Goal: Task Accomplishment & Management: Manage account settings

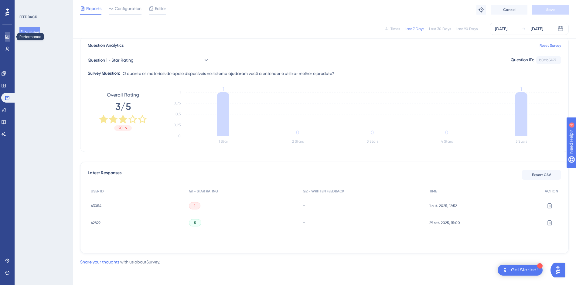
click at [8, 37] on icon at bounding box center [7, 37] width 4 height 4
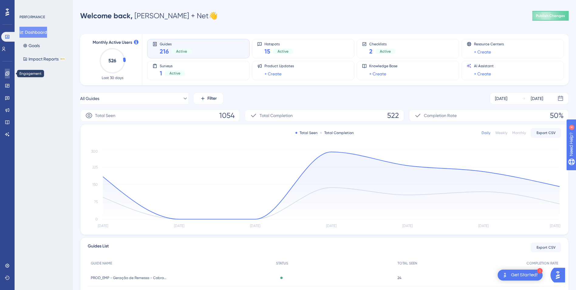
click at [7, 70] on link at bounding box center [7, 74] width 5 height 10
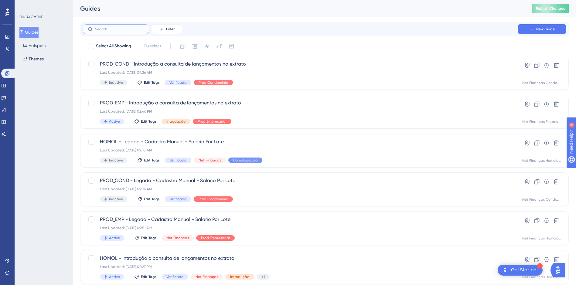
click at [116, 29] on input "text" at bounding box center [119, 29] width 49 height 4
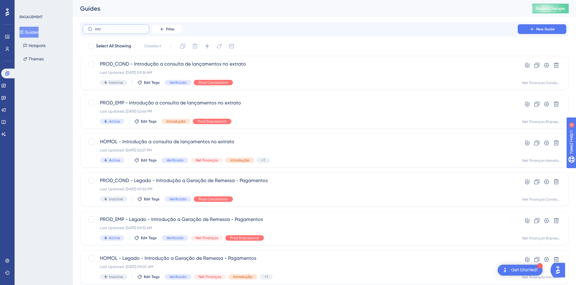
type input "intri"
checkbox input "true"
type input "intro"
checkbox input "false"
click at [455, 35] on div "introdução Filter New Guide" at bounding box center [324, 29] width 488 height 15
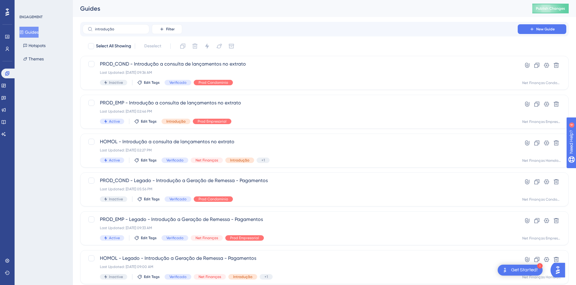
click at [40, 74] on div "ENGAGEMENT Guides Hotspots Themes" at bounding box center [44, 142] width 58 height 285
click at [121, 29] on input "introdução" at bounding box center [119, 29] width 49 height 4
click at [88, 29] on icon at bounding box center [90, 29] width 5 height 5
click at [95, 29] on input "introdução" at bounding box center [119, 29] width 49 height 4
drag, startPoint x: 73, startPoint y: 55, endPoint x: 77, endPoint y: 52, distance: 4.7
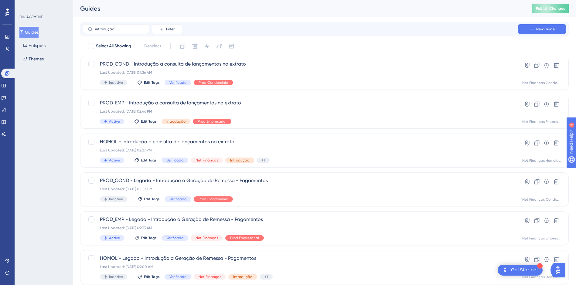
click at [74, 54] on div "Performance Users Engagement Widgets Feedback Product Updates Knowledge Base AI…" at bounding box center [324, 230] width 503 height 461
click at [161, 31] on icon at bounding box center [161, 29] width 5 height 5
click at [175, 60] on span "Segments" at bounding box center [170, 58] width 19 height 7
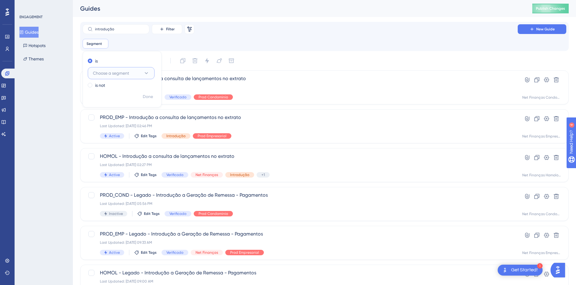
click at [141, 70] on button "Choose a segment" at bounding box center [121, 73] width 67 height 12
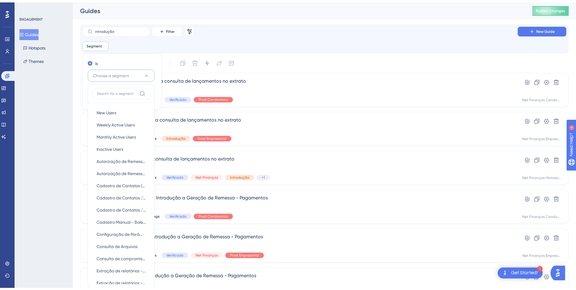
scroll to position [33, 0]
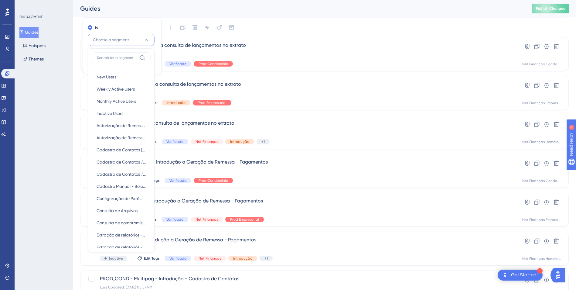
click at [150, 44] on button "Choose a segment" at bounding box center [121, 40] width 67 height 12
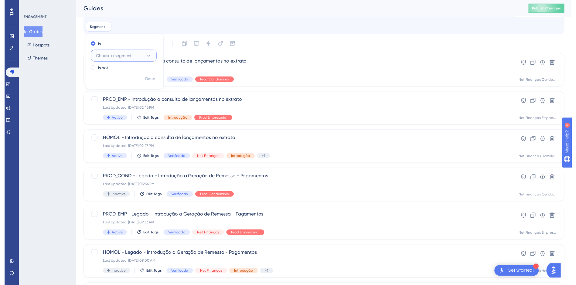
scroll to position [0, 0]
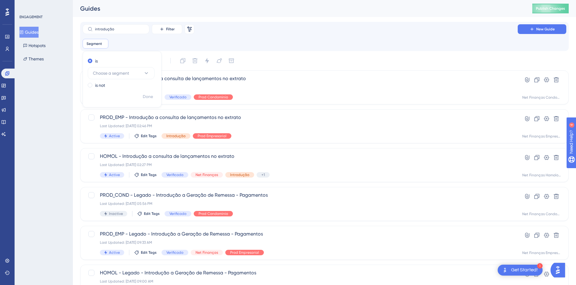
click at [185, 38] on div "introdução Filter Remove Filters New Guide Segment Remove is Choose a segment i…" at bounding box center [325, 36] width 484 height 24
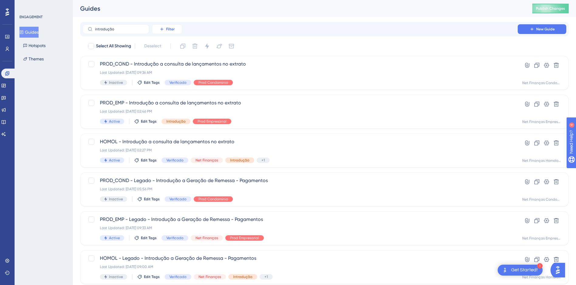
click at [169, 27] on span "Filter" at bounding box center [170, 29] width 9 height 5
click at [171, 45] on div "Tags Tags" at bounding box center [173, 46] width 25 height 12
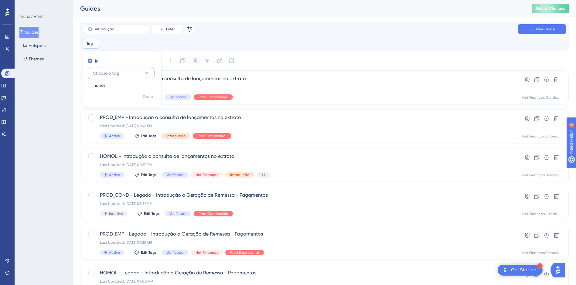
click at [118, 72] on span "Choose a tag" at bounding box center [106, 73] width 26 height 7
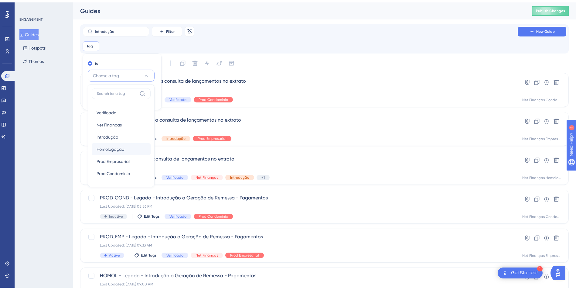
scroll to position [30, 0]
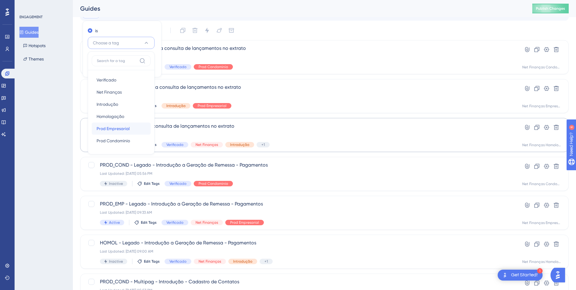
click at [114, 128] on span "Prod Empresarial" at bounding box center [113, 128] width 33 height 7
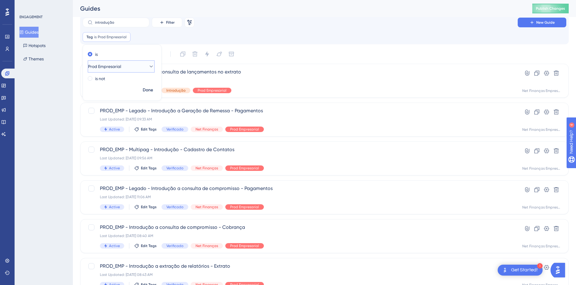
scroll to position [0, 0]
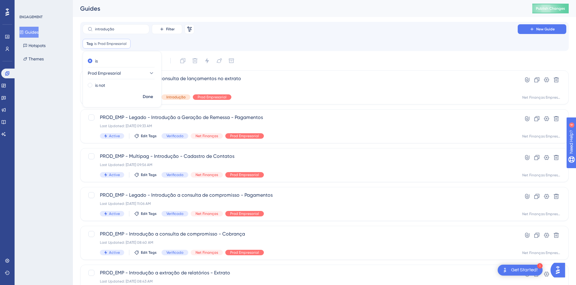
click at [395, 44] on div "Tag is Prod Empresarial Prod Empresarial Remove is Prod Empresarial is not Done" at bounding box center [325, 44] width 484 height 10
click at [126, 31] on input "introdução" at bounding box center [119, 29] width 49 height 4
type input "introdução p"
checkbox input "true"
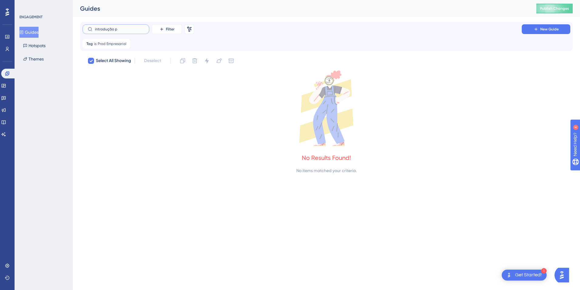
type input "introdução"
checkbox input "false"
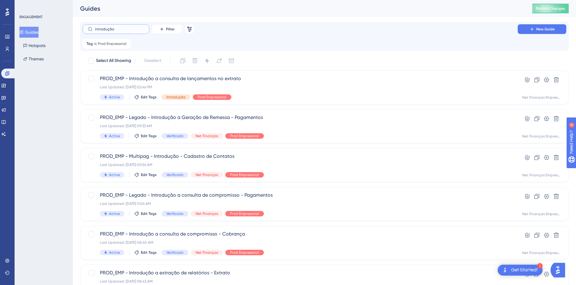
type input "introdução"
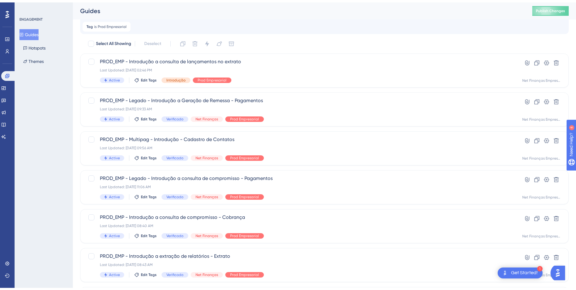
scroll to position [30, 0]
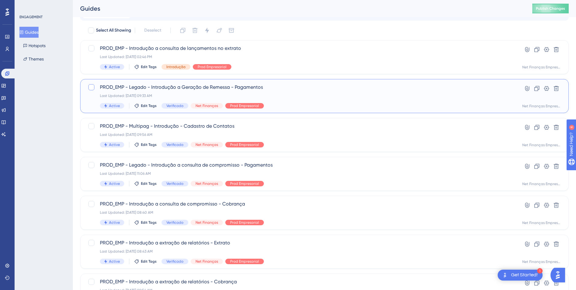
click at [93, 90] on div at bounding box center [91, 86] width 7 height 7
checkbox input "true"
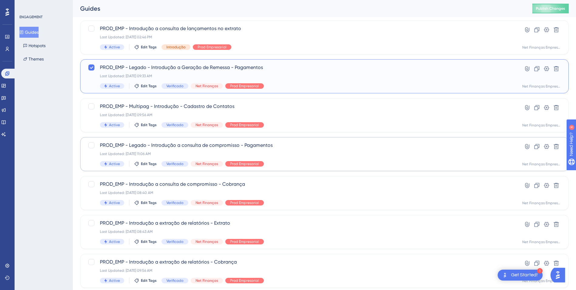
scroll to position [61, 0]
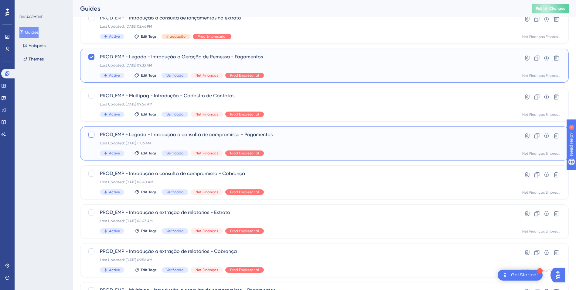
click at [90, 135] on div at bounding box center [91, 134] width 6 height 6
checkbox input "true"
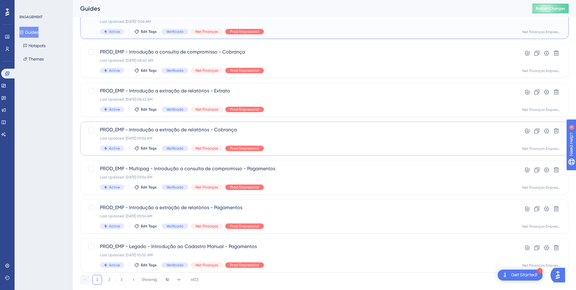
scroll to position [196, 0]
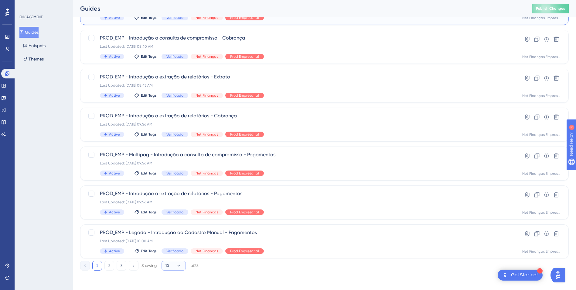
click at [181, 269] on button "10" at bounding box center [174, 265] width 24 height 10
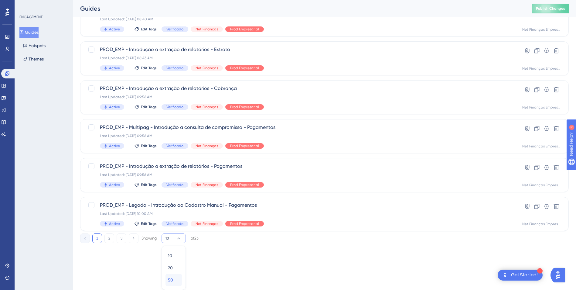
click at [170, 277] on span "50" at bounding box center [170, 279] width 5 height 7
checkbox input "false"
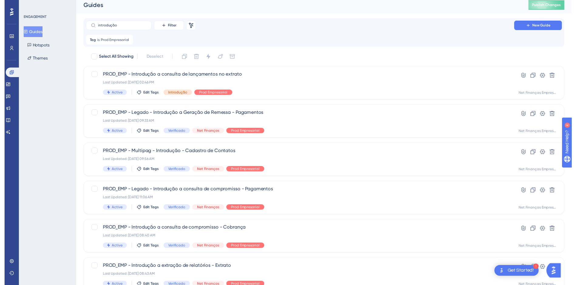
scroll to position [3, 0]
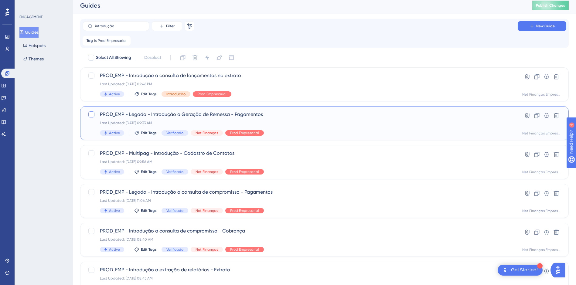
click at [93, 114] on div at bounding box center [91, 114] width 6 height 6
checkbox input "true"
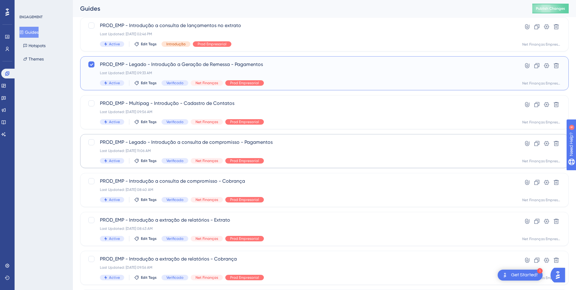
scroll to position [64, 0]
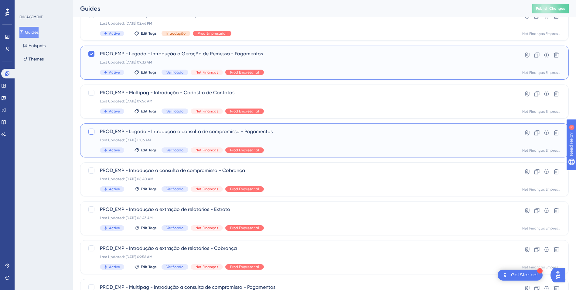
click at [93, 134] on div at bounding box center [91, 131] width 6 height 6
checkbox input "true"
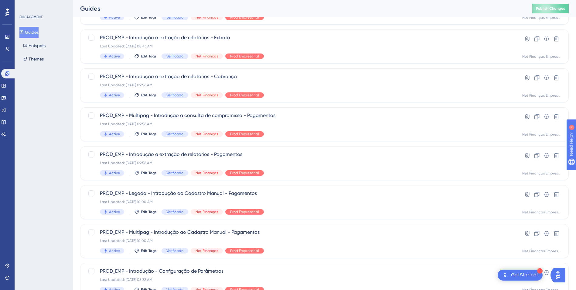
scroll to position [246, 0]
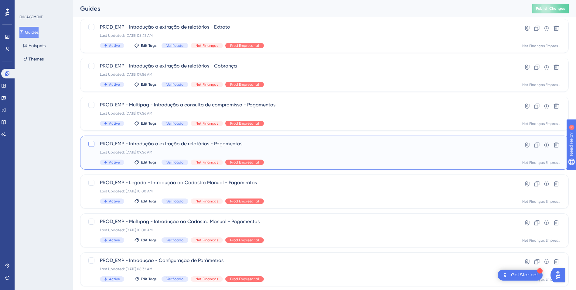
click at [94, 144] on div at bounding box center [91, 144] width 6 height 6
checkbox input "true"
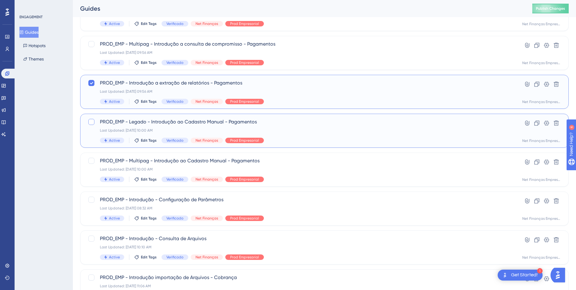
click at [95, 124] on label at bounding box center [92, 121] width 9 height 7
checkbox input "true"
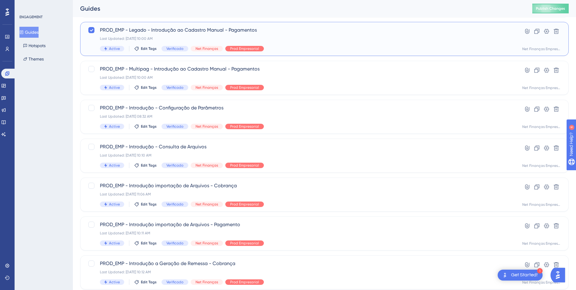
scroll to position [428, 0]
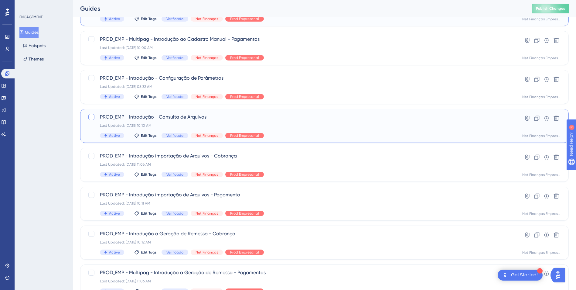
click at [94, 117] on div at bounding box center [91, 116] width 7 height 7
checkbox input "true"
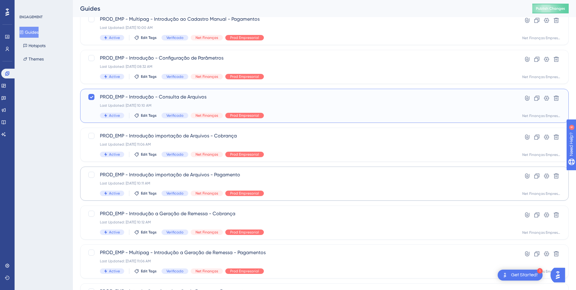
scroll to position [489, 0]
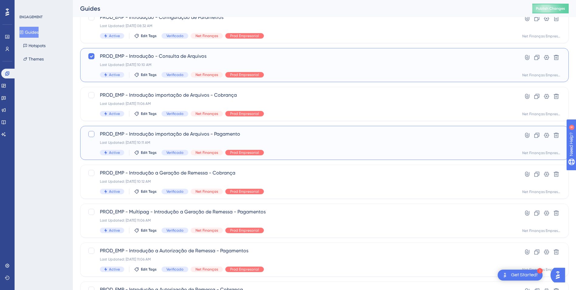
click at [92, 133] on div at bounding box center [91, 134] width 6 height 6
checkbox input "true"
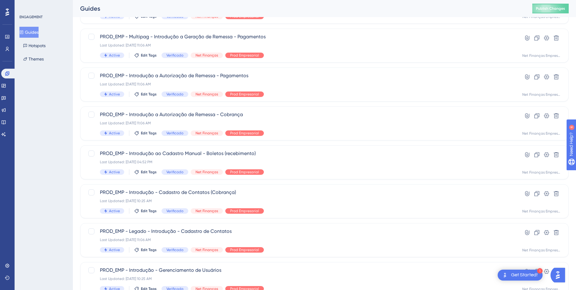
scroll to position [701, 0]
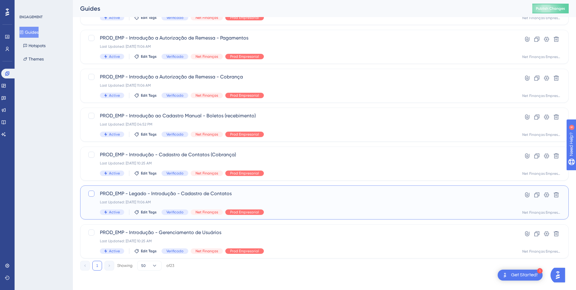
click at [93, 194] on div at bounding box center [91, 193] width 6 height 6
checkbox input "true"
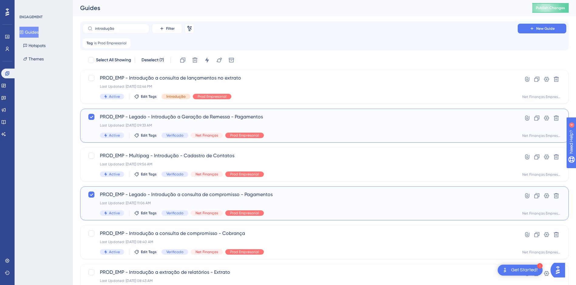
scroll to position [0, 0]
click at [185, 62] on icon at bounding box center [183, 61] width 6 height 6
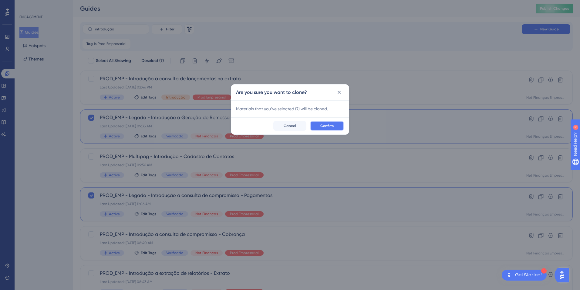
click at [323, 127] on span "Confirm" at bounding box center [327, 125] width 13 height 5
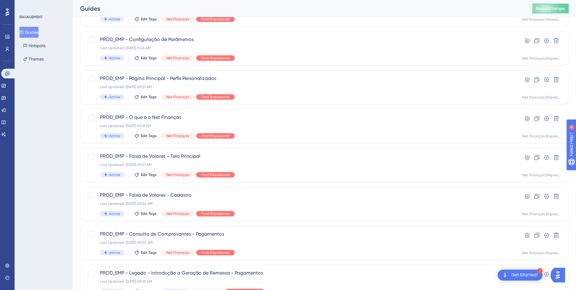
scroll to position [196, 0]
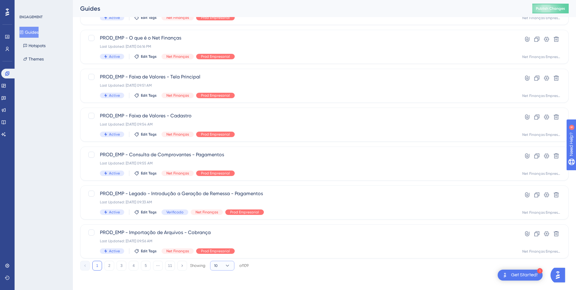
click at [230, 269] on button "10" at bounding box center [222, 265] width 24 height 10
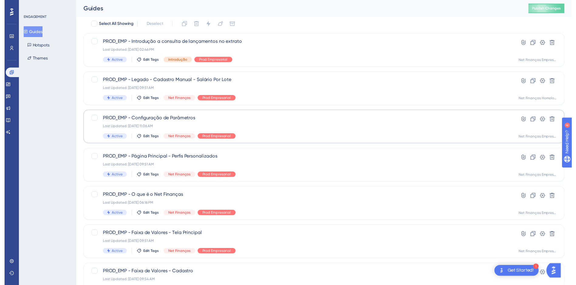
scroll to position [0, 0]
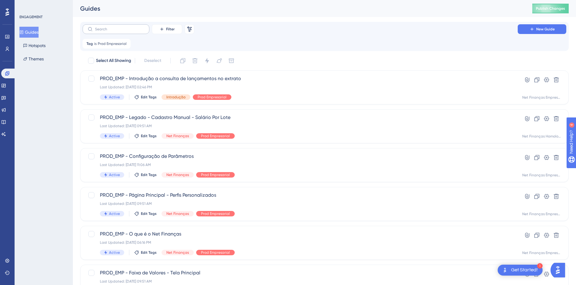
click at [122, 27] on label at bounding box center [116, 29] width 67 height 10
click at [122, 27] on input "text" at bounding box center [119, 29] width 49 height 4
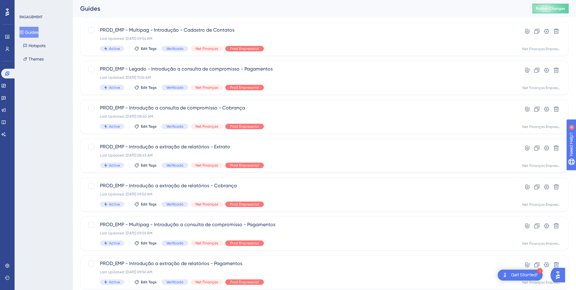
scroll to position [196, 0]
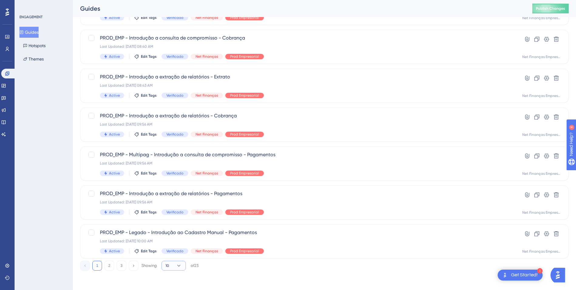
click at [178, 265] on icon at bounding box center [178, 265] width 3 height 2
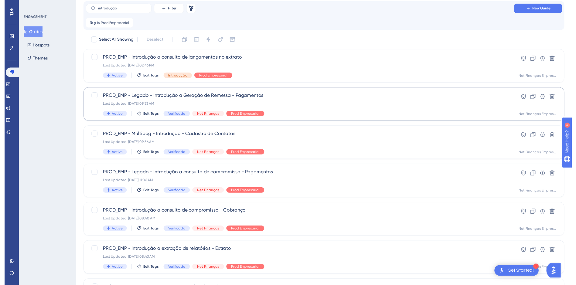
scroll to position [0, 0]
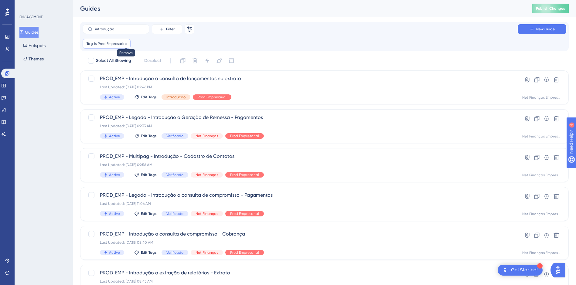
click at [125, 43] on icon at bounding box center [126, 44] width 2 height 2
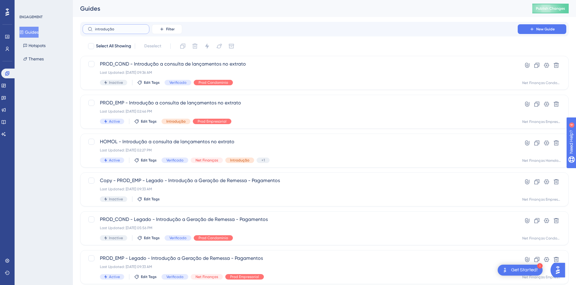
drag, startPoint x: 116, startPoint y: 29, endPoint x: 51, endPoint y: 29, distance: 64.7
click at [73, 29] on div "Performance Users Engagement Widgets Feedback Product Updates Knowledge Base AI…" at bounding box center [324, 230] width 503 height 461
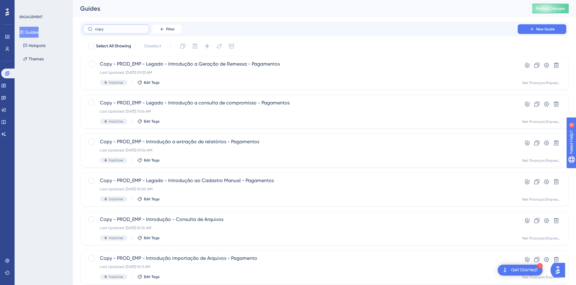
drag, startPoint x: 109, startPoint y: 30, endPoint x: 73, endPoint y: 32, distance: 35.6
click at [73, 31] on div "Performance Users Engagement Widgets Feedback Product Updates Knowledge Base AI…" at bounding box center [324, 166] width 503 height 333
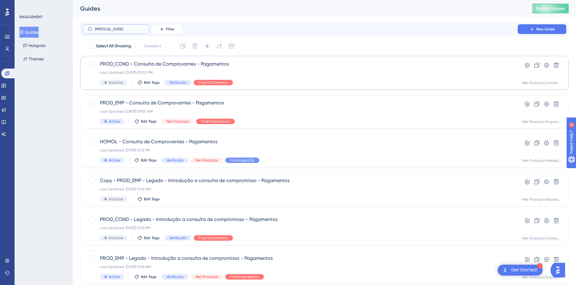
drag, startPoint x: 114, startPoint y: 29, endPoint x: 174, endPoint y: 64, distance: 69.9
click at [73, 29] on div "Performance Users Engagement Widgets Feedback Product Updates Knowledge Base AI…" at bounding box center [324, 230] width 503 height 461
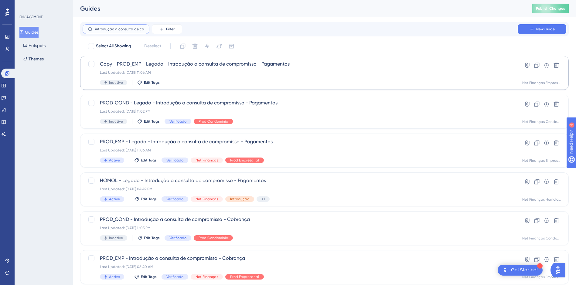
scroll to position [0, 1]
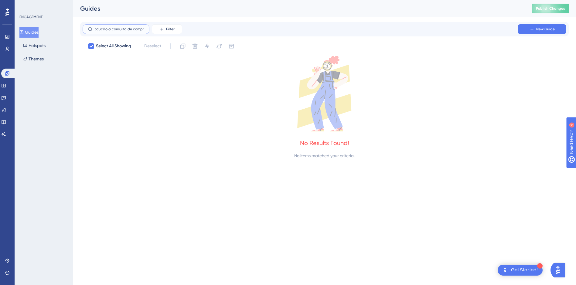
type input "introdução a consulta de comprova"
checkbox input "true"
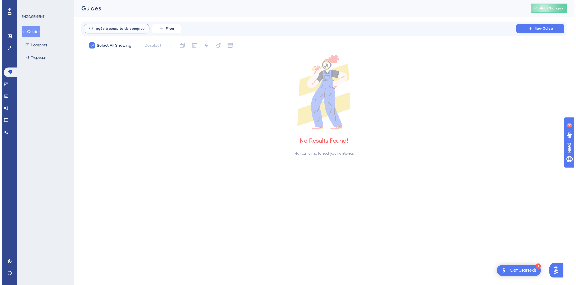
scroll to position [0, 9]
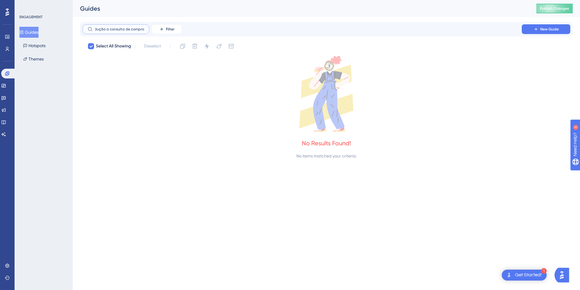
type input "introdução a consulta de [MEDICAL_DATA]"
checkbox input "false"
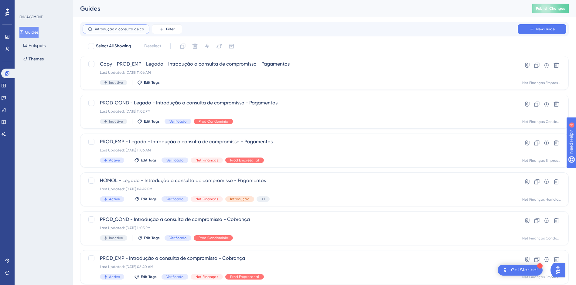
scroll to position [0, 0]
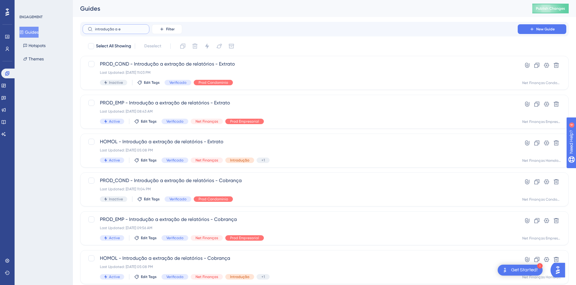
type input "introdução a em"
checkbox input "true"
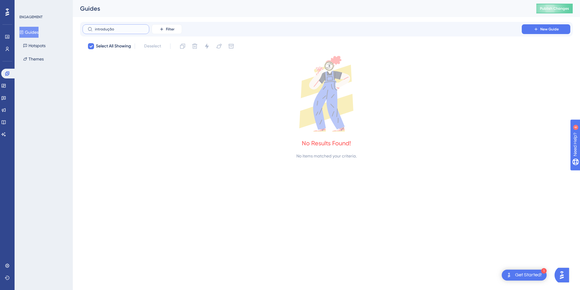
type input "introdução"
checkbox input "false"
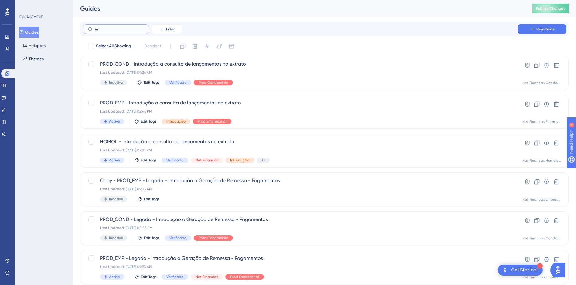
type input "i"
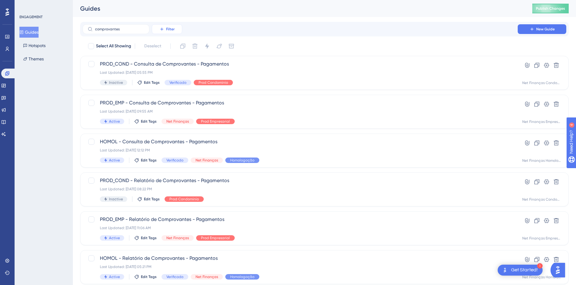
click at [169, 28] on span "Filter" at bounding box center [170, 29] width 9 height 5
click at [59, 135] on div "ENGAGEMENT Guides Hotspots Themes" at bounding box center [44, 142] width 58 height 285
drag, startPoint x: 118, startPoint y: 30, endPoint x: 35, endPoint y: 29, distance: 83.2
click at [73, 29] on div "Performance Users Engagement Widgets Feedback Product Updates Knowledge Base AI…" at bounding box center [324, 147] width 503 height 294
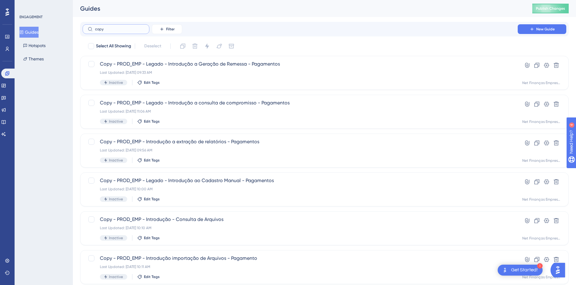
drag, startPoint x: 114, startPoint y: 29, endPoint x: 54, endPoint y: 29, distance: 59.5
click at [73, 29] on div "Performance Users Engagement Widgets Feedback Product Updates Knowledge Base AI…" at bounding box center [324, 166] width 503 height 333
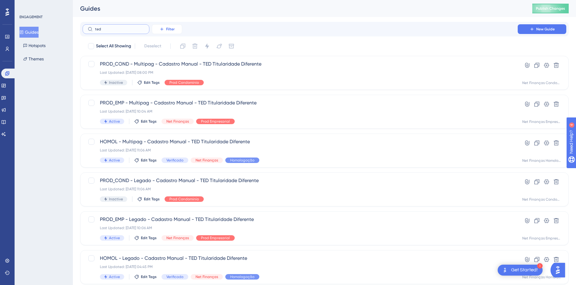
type input "ted"
click at [171, 29] on span "Filter" at bounding box center [170, 29] width 9 height 5
click at [175, 47] on div "Tags Tags" at bounding box center [173, 46] width 25 height 12
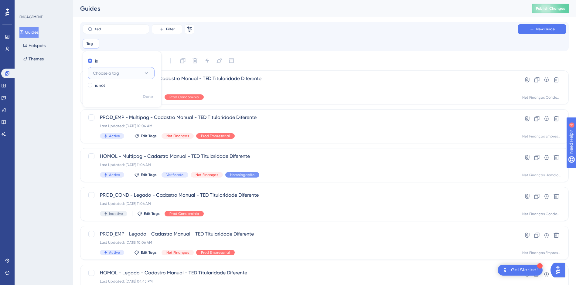
click at [121, 77] on button "Choose a tag" at bounding box center [121, 73] width 67 height 12
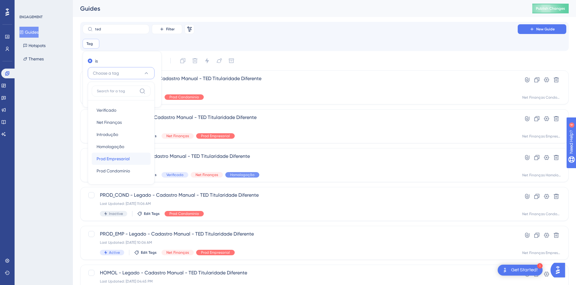
click at [121, 156] on span "Prod Empresarial" at bounding box center [113, 158] width 33 height 7
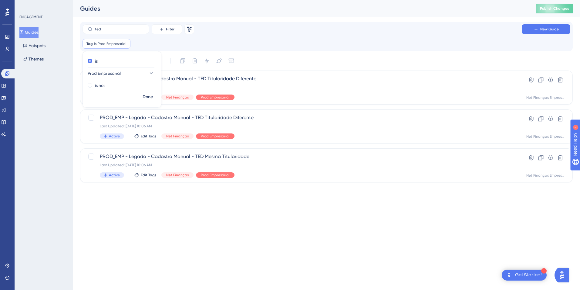
click at [44, 152] on div "ENGAGEMENT Guides Hotspots Themes" at bounding box center [44, 145] width 58 height 290
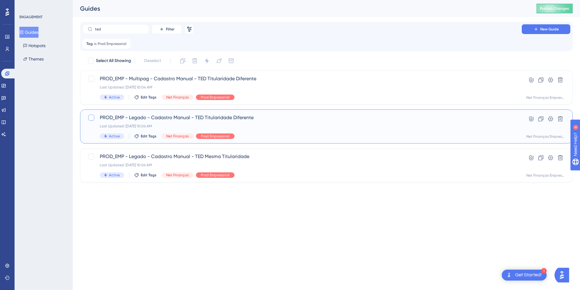
click at [90, 119] on div at bounding box center [91, 117] width 6 height 6
checkbox input "true"
click at [90, 158] on div at bounding box center [91, 156] width 6 height 6
checkbox input "true"
click at [181, 61] on icon at bounding box center [183, 61] width 6 height 6
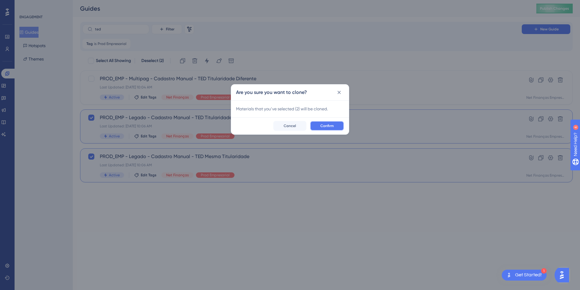
click at [326, 125] on span "Confirm" at bounding box center [327, 125] width 13 height 5
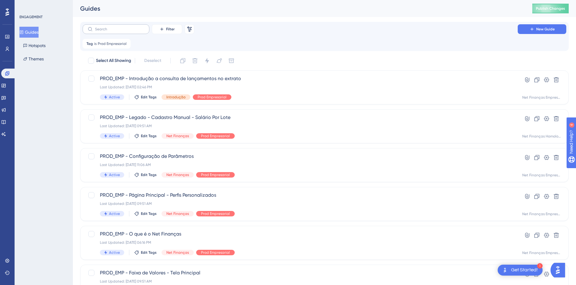
click at [115, 31] on label at bounding box center [116, 29] width 67 height 10
click at [115, 31] on input "text" at bounding box center [119, 29] width 49 height 4
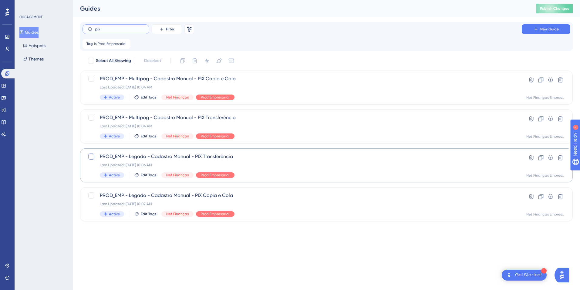
type input "pix"
click at [92, 158] on div at bounding box center [91, 156] width 6 height 6
checkbox input "true"
click at [91, 198] on div at bounding box center [91, 195] width 6 height 6
checkbox input "true"
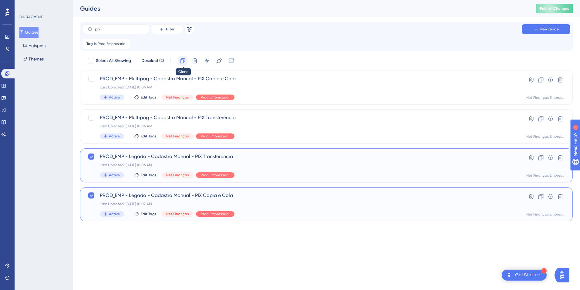
click at [182, 61] on icon at bounding box center [183, 61] width 6 height 6
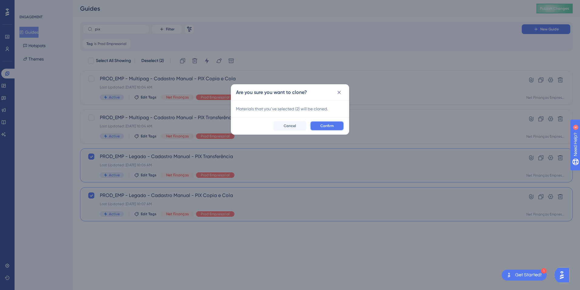
click at [322, 126] on span "Confirm" at bounding box center [327, 125] width 13 height 5
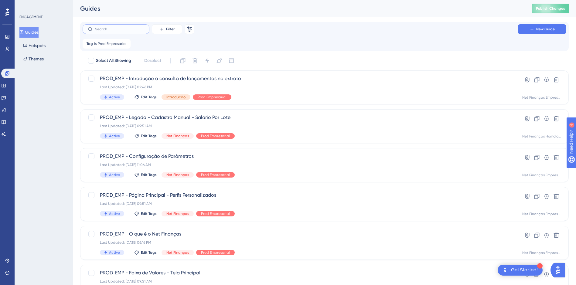
click at [111, 29] on input "text" at bounding box center [119, 29] width 49 height 4
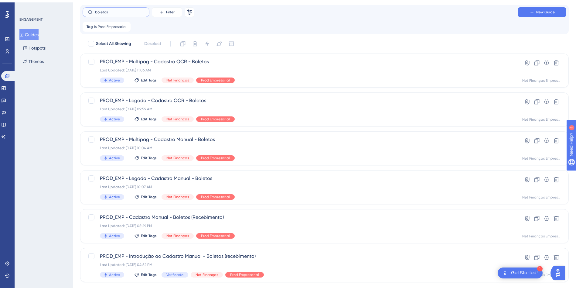
scroll to position [29, 0]
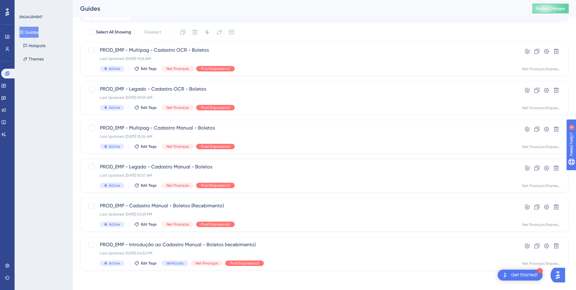
type input "boletos"
click at [89, 89] on div at bounding box center [91, 89] width 6 height 6
checkbox input "true"
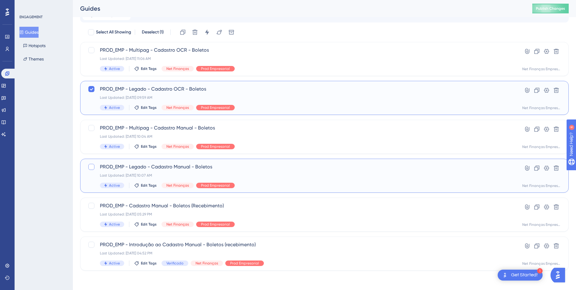
click at [93, 166] on div at bounding box center [91, 167] width 6 height 6
checkbox input "true"
click at [182, 33] on icon at bounding box center [183, 32] width 6 height 6
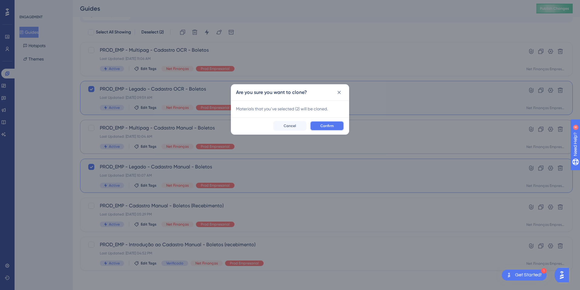
click at [337, 126] on button "Confirm" at bounding box center [327, 126] width 34 height 10
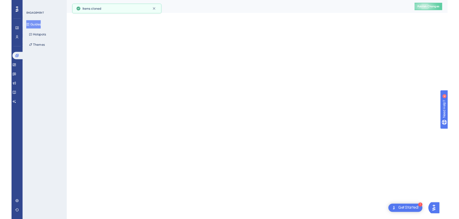
scroll to position [0, 0]
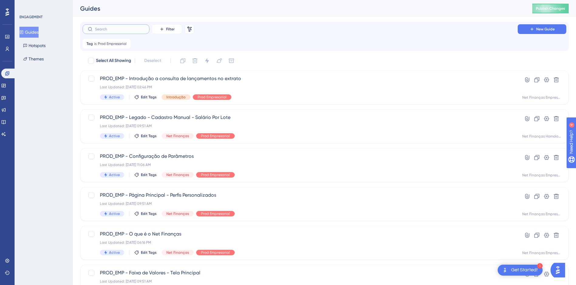
click at [123, 29] on input "text" at bounding box center [119, 29] width 49 height 4
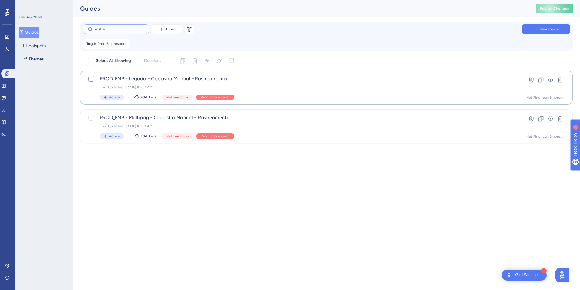
type input "rastre"
click at [92, 79] on div at bounding box center [91, 79] width 6 height 6
checkbox input "true"
click at [185, 59] on icon at bounding box center [182, 60] width 5 height 5
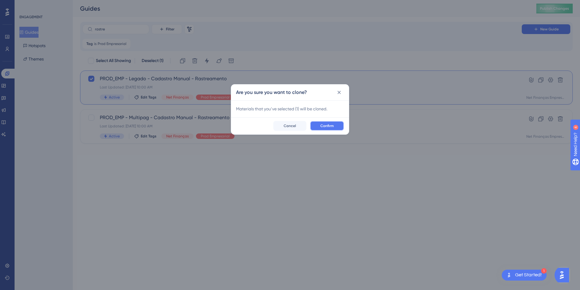
click at [326, 127] on span "Confirm" at bounding box center [327, 125] width 13 height 5
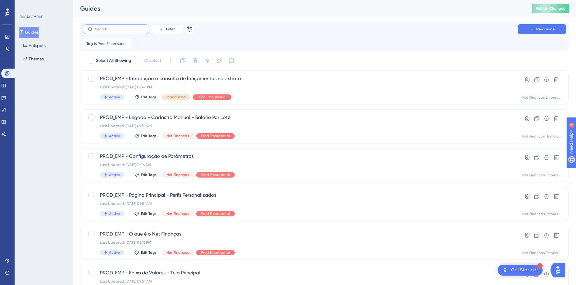
click at [119, 29] on input "text" at bounding box center [119, 29] width 49 height 4
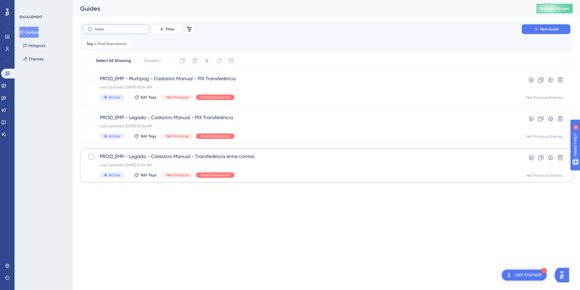
type input "trans"
click at [92, 155] on div at bounding box center [91, 156] width 6 height 6
checkbox input "true"
click at [185, 60] on icon at bounding box center [183, 61] width 6 height 6
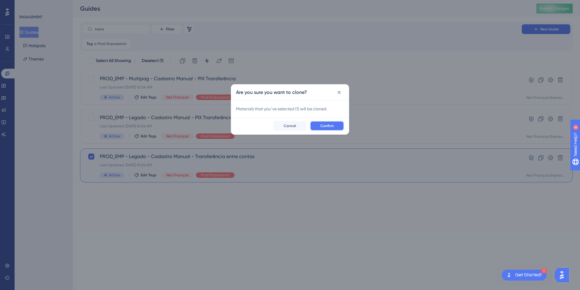
click at [335, 127] on button "Confirm" at bounding box center [327, 126] width 34 height 10
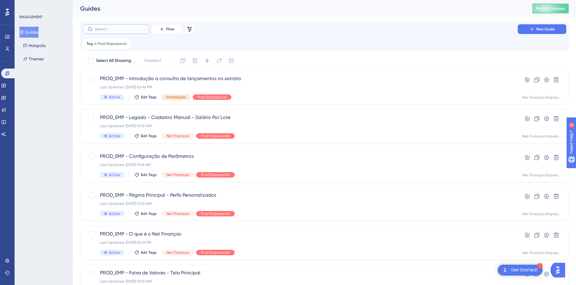
click at [107, 31] on input "text" at bounding box center [119, 29] width 49 height 4
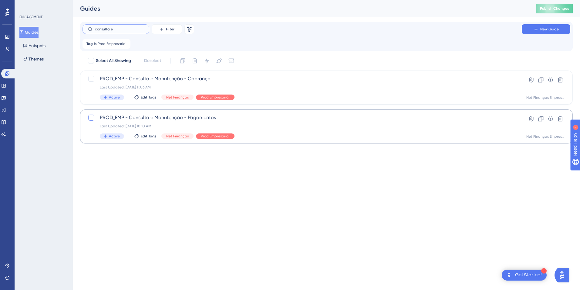
type input "consulta e"
click at [89, 116] on div at bounding box center [91, 117] width 6 height 6
checkbox input "true"
click at [183, 61] on icon at bounding box center [183, 61] width 6 height 6
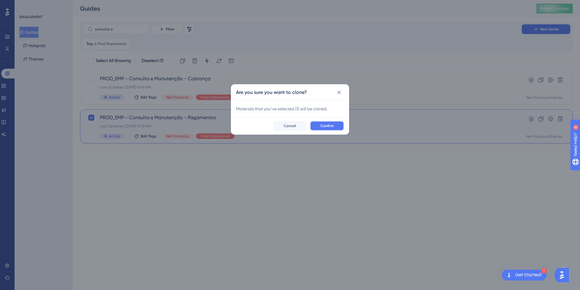
click at [330, 126] on span "Confirm" at bounding box center [327, 125] width 13 height 5
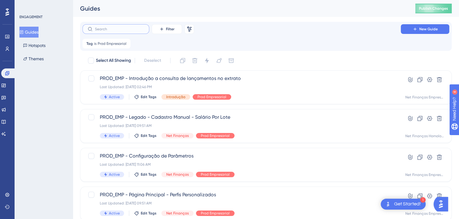
click at [120, 30] on input "text" at bounding box center [119, 29] width 49 height 4
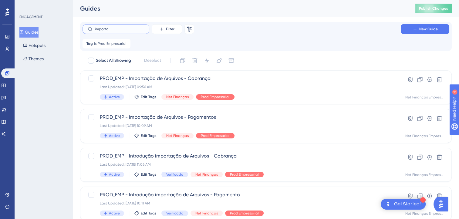
type input "importal"
checkbox input "true"
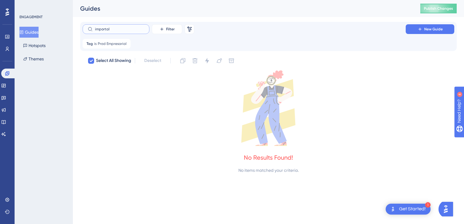
type input "importa"
checkbox input "false"
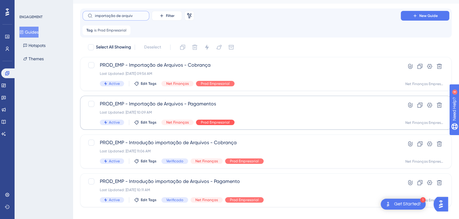
scroll to position [21, 0]
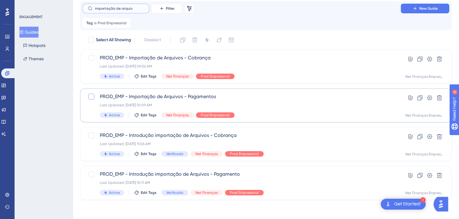
type input "importação de arquiv"
click at [93, 98] on div at bounding box center [91, 97] width 6 height 6
checkbox input "true"
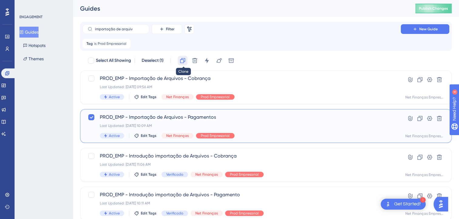
click at [185, 60] on icon at bounding box center [183, 61] width 6 height 6
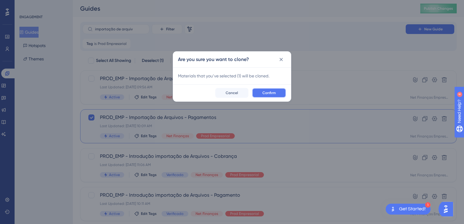
click at [275, 91] on span "Confirm" at bounding box center [268, 92] width 13 height 5
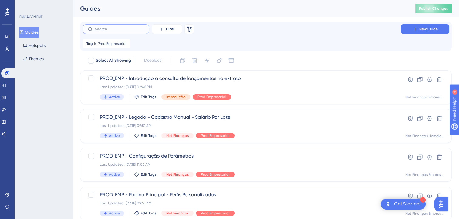
click at [121, 30] on input "text" at bounding box center [119, 29] width 49 height 4
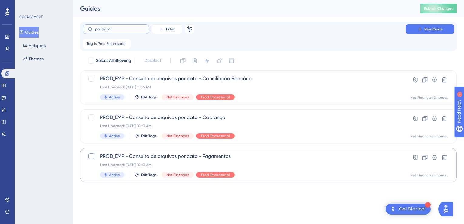
type input "por data"
click at [90, 155] on div at bounding box center [91, 156] width 6 height 6
checkbox input "true"
click at [185, 62] on icon at bounding box center [182, 60] width 5 height 5
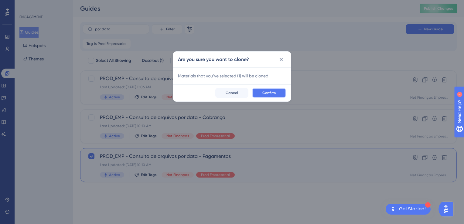
click at [271, 91] on span "Confirm" at bounding box center [268, 92] width 13 height 5
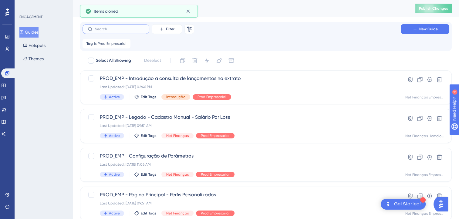
click at [121, 29] on input "text" at bounding box center [119, 29] width 49 height 4
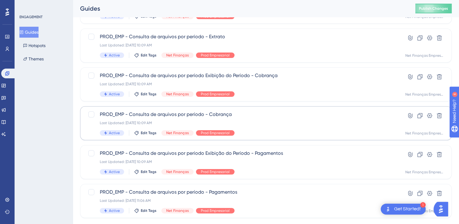
scroll to position [91, 0]
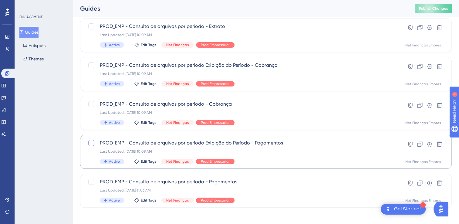
type input "por período"
click at [94, 144] on div at bounding box center [91, 143] width 6 height 6
checkbox input "true"
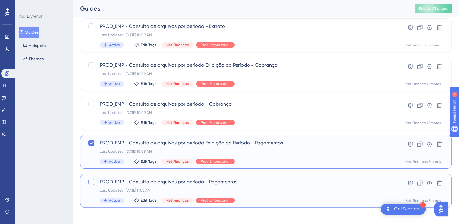
click at [91, 181] on div at bounding box center [91, 182] width 6 height 6
checkbox input "true"
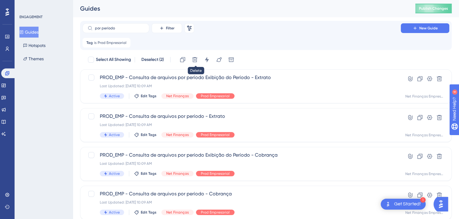
scroll to position [0, 0]
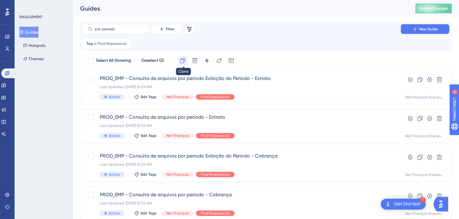
click at [181, 59] on icon at bounding box center [183, 61] width 6 height 6
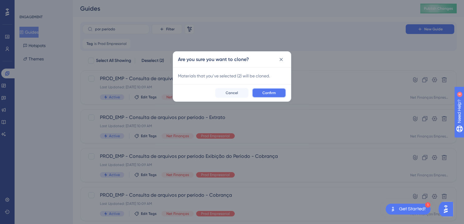
drag, startPoint x: 263, startPoint y: 90, endPoint x: 22, endPoint y: 101, distance: 241.3
click at [262, 90] on span "Confirm" at bounding box center [268, 92] width 13 height 5
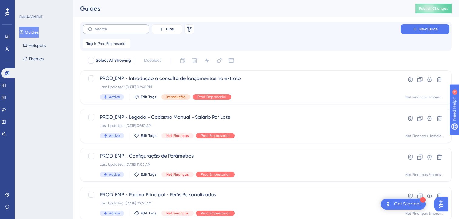
click at [111, 32] on label at bounding box center [116, 29] width 67 height 10
click at [111, 31] on input "text" at bounding box center [119, 29] width 49 height 4
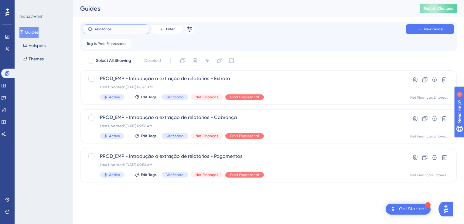
drag, startPoint x: 115, startPoint y: 30, endPoint x: 61, endPoint y: 29, distance: 54.4
click at [73, 29] on div "Performance Users Engagement Widgets Feedback Product Updates Knowledge Base AI…" at bounding box center [268, 96] width 391 height 192
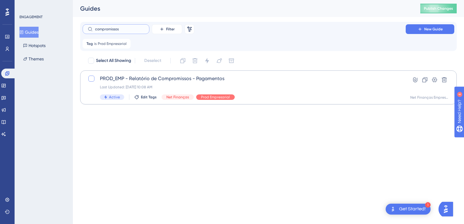
type input "compromissos"
click at [92, 81] on div at bounding box center [91, 79] width 6 height 6
checkbox input "true"
click at [181, 61] on icon at bounding box center [182, 60] width 5 height 5
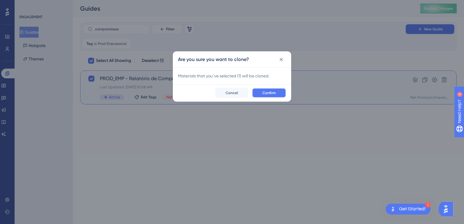
click at [274, 94] on span "Confirm" at bounding box center [268, 92] width 13 height 5
checkbox input "false"
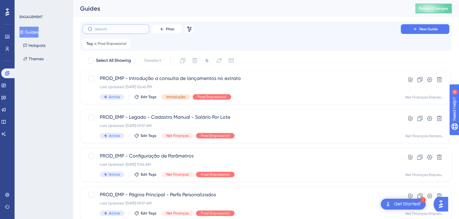
click at [114, 29] on input "text" at bounding box center [119, 29] width 49 height 4
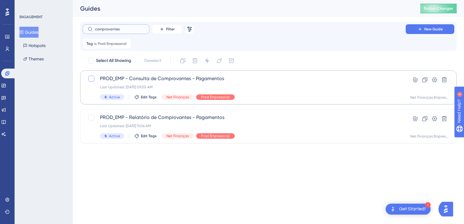
type input "comprovantes"
click at [94, 79] on div at bounding box center [91, 79] width 6 height 6
checkbox input "true"
click at [91, 116] on div at bounding box center [91, 117] width 6 height 6
checkbox input "true"
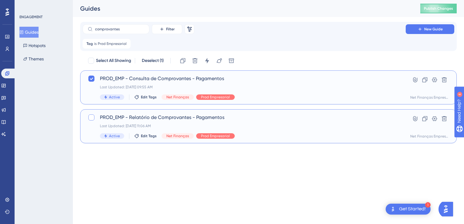
checkbox input "true"
click at [184, 59] on icon at bounding box center [183, 61] width 6 height 6
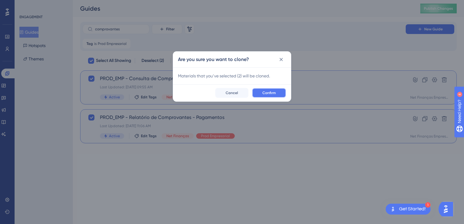
click at [271, 91] on span "Confirm" at bounding box center [268, 92] width 13 height 5
checkbox input "false"
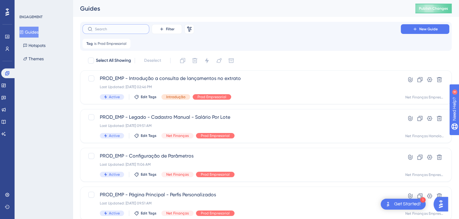
click at [128, 30] on input "text" at bounding box center [119, 29] width 49 height 4
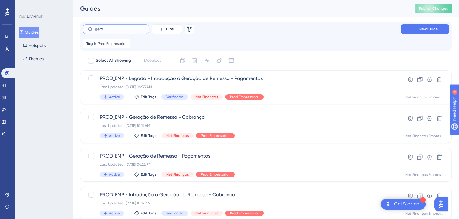
type input "gerar"
checkbox input "true"
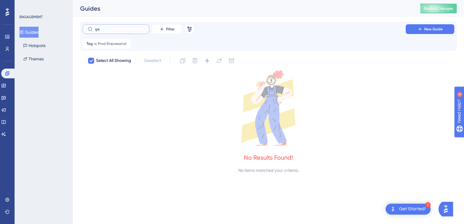
type input "g"
checkbox input "false"
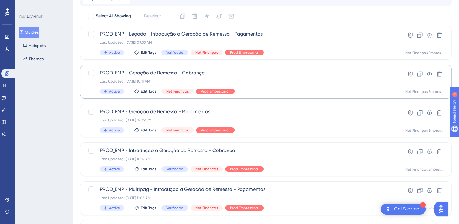
scroll to position [61, 0]
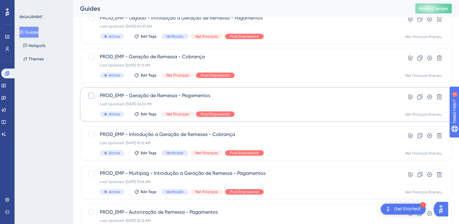
type input "remessa"
click at [90, 96] on div at bounding box center [91, 96] width 6 height 6
checkbox input "true"
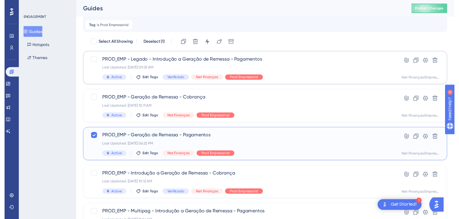
scroll to position [0, 0]
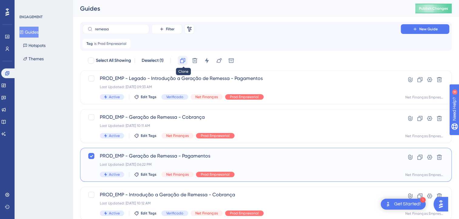
click at [183, 61] on icon at bounding box center [183, 61] width 6 height 6
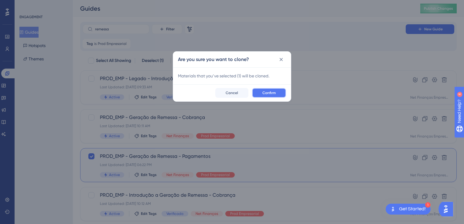
click at [268, 93] on span "Confirm" at bounding box center [268, 92] width 13 height 5
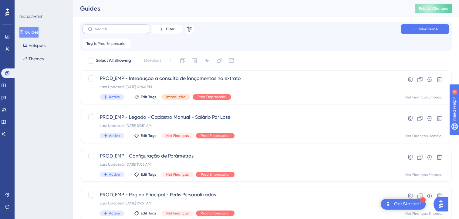
drag, startPoint x: 113, startPoint y: 24, endPoint x: 112, endPoint y: 27, distance: 3.8
click at [113, 24] on div "Filter Remove Filters New Guide Tag is Prod Empresarial Prod Empresarial Remove" at bounding box center [266, 36] width 372 height 29
click at [111, 28] on input "text" at bounding box center [119, 29] width 49 height 4
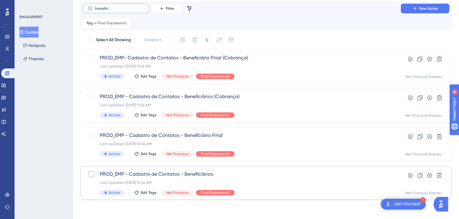
type input "benefici"
click at [90, 174] on div at bounding box center [91, 175] width 6 height 6
checkbox input "true"
click at [185, 40] on icon at bounding box center [183, 40] width 6 height 6
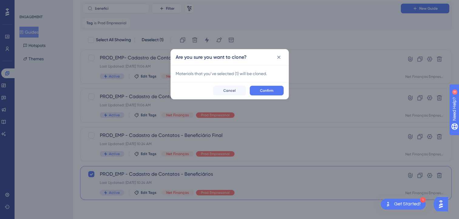
scroll to position [16, 0]
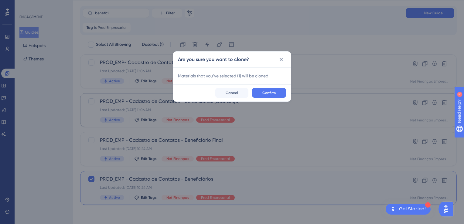
click at [271, 92] on span "Confirm" at bounding box center [268, 92] width 13 height 5
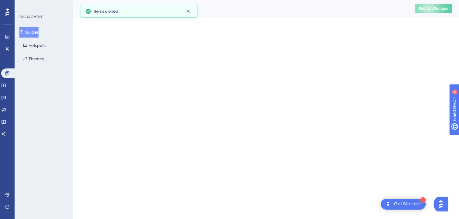
scroll to position [0, 0]
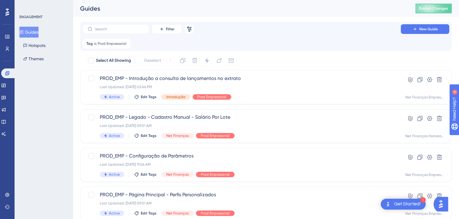
click at [131, 34] on div "Filter Remove Filters New Guide Tag is Prod Empresarial Prod Empresarial Remove" at bounding box center [266, 36] width 367 height 24
click at [126, 31] on input "text" at bounding box center [119, 29] width 49 height 4
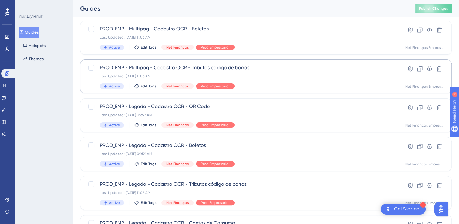
scroll to position [121, 0]
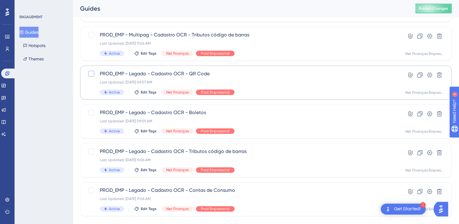
type input "ocr"
click at [91, 75] on div at bounding box center [91, 74] width 6 height 6
checkbox input "true"
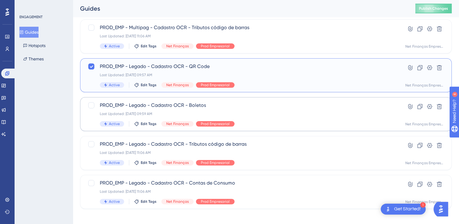
scroll to position [133, 0]
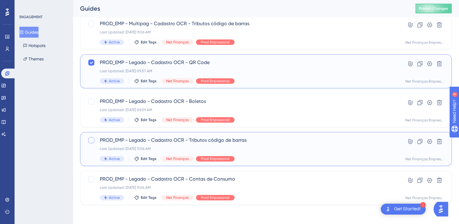
click at [91, 140] on div at bounding box center [91, 140] width 6 height 6
checkbox input "true"
click at [91, 181] on div at bounding box center [91, 179] width 6 height 6
checkbox input "true"
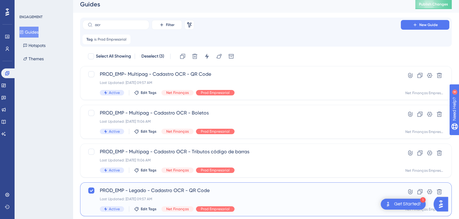
scroll to position [0, 0]
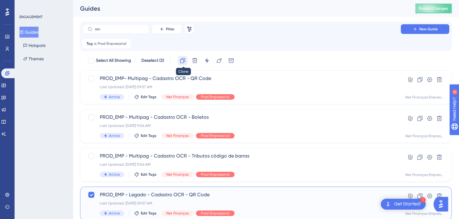
click at [184, 63] on icon at bounding box center [182, 60] width 5 height 5
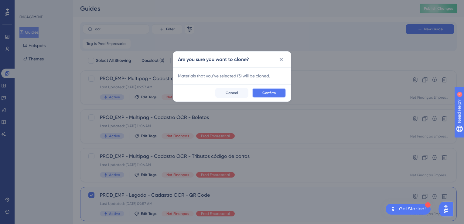
click at [260, 93] on button "Confirm" at bounding box center [269, 93] width 34 height 10
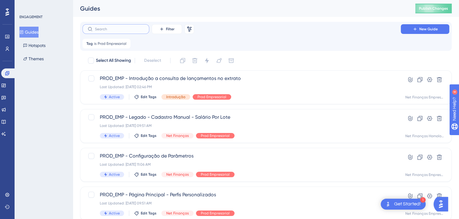
click at [111, 30] on input "text" at bounding box center [119, 29] width 49 height 4
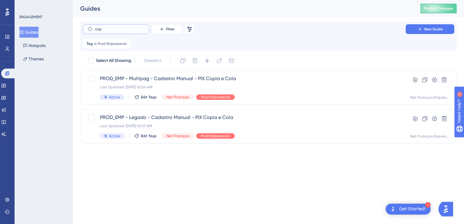
type input "copy"
checkbox input "true"
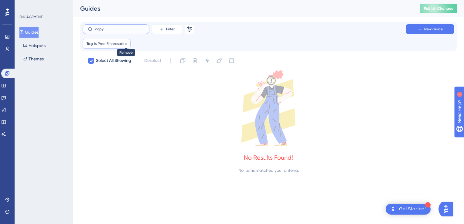
type input "copy"
click at [125, 44] on icon at bounding box center [126, 44] width 4 height 4
checkbox input "false"
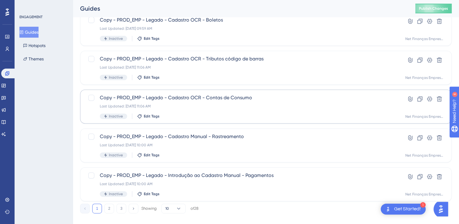
scroll to position [247, 0]
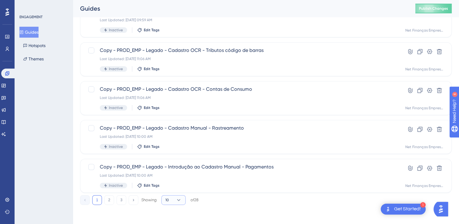
click at [175, 200] on button "10" at bounding box center [174, 200] width 24 height 10
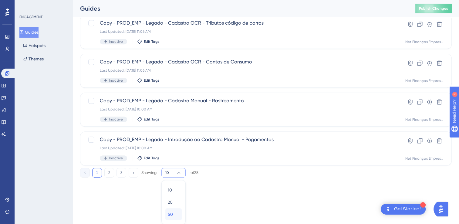
click at [172, 213] on span "50" at bounding box center [170, 214] width 5 height 7
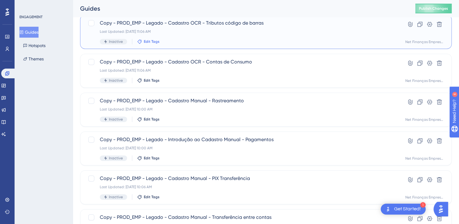
click at [142, 42] on button "Edit Tags" at bounding box center [148, 41] width 22 height 5
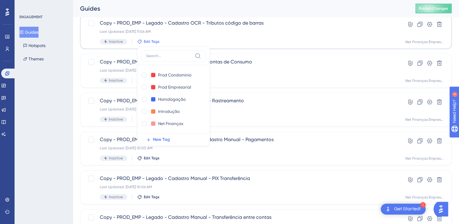
scroll to position [258, 0]
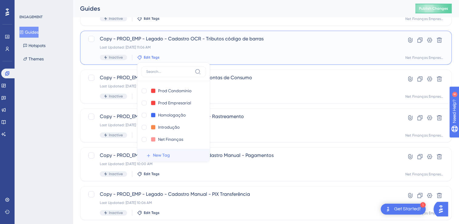
click at [160, 152] on span "New Tag" at bounding box center [161, 155] width 17 height 7
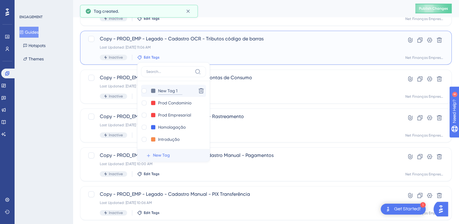
click at [162, 89] on input "New Tag 1" at bounding box center [170, 91] width 24 height 8
drag, startPoint x: 179, startPoint y: 92, endPoint x: 158, endPoint y: 92, distance: 21.6
click at [158, 92] on input "New Tag 1" at bounding box center [170, 91] width 24 height 8
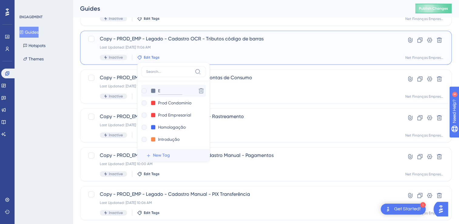
type input "Es"
click at [168, 93] on input "Es" at bounding box center [170, 91] width 24 height 8
drag, startPoint x: 165, startPoint y: 91, endPoint x: 157, endPoint y: 91, distance: 8.5
click at [157, 91] on div "Es Es" at bounding box center [167, 91] width 53 height 8
type input "NF Espanhol"
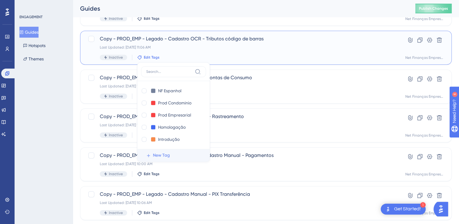
click at [186, 83] on div "NF Espanhol NF Espanhol Delete Prod Condominio Prod Condominio Delete Prod Empr…" at bounding box center [173, 115] width 65 height 68
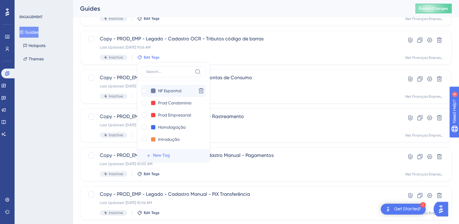
click at [152, 90] on button at bounding box center [153, 90] width 5 height 5
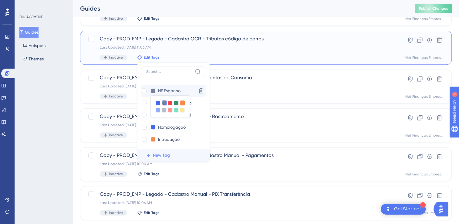
click at [181, 103] on div at bounding box center [182, 102] width 5 height 5
click at [182, 109] on div at bounding box center [182, 110] width 5 height 5
click at [169, 91] on input "NF Espanhol" at bounding box center [170, 91] width 25 height 8
click at [145, 90] on div at bounding box center [144, 90] width 5 height 5
checkbox input "true"
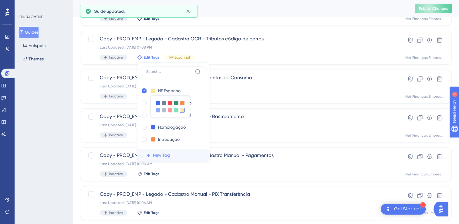
click at [64, 92] on div "ENGAGEMENT Guides Hotspots Themes" at bounding box center [44, 112] width 58 height 224
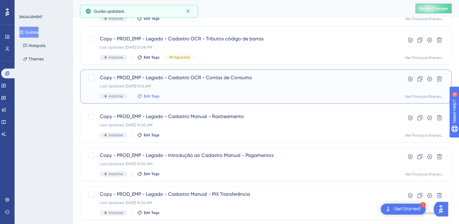
click at [152, 97] on span "Edit Tags" at bounding box center [152, 96] width 16 height 5
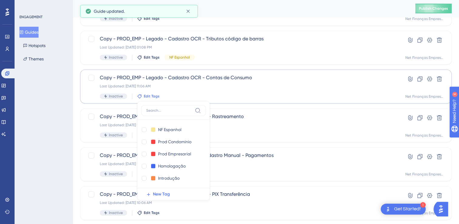
scroll to position [297, 0]
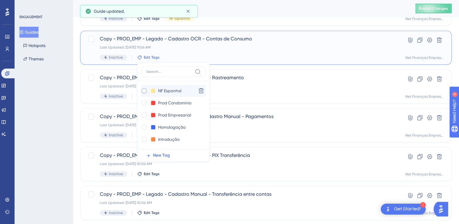
click at [144, 90] on div at bounding box center [144, 90] width 5 height 5
checkbox input "true"
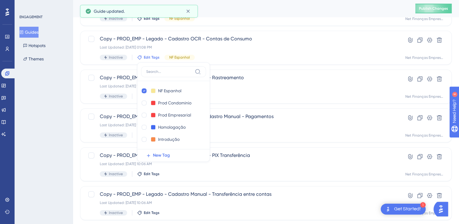
click at [63, 104] on div "ENGAGEMENT Guides Hotspots Themes" at bounding box center [44, 112] width 58 height 224
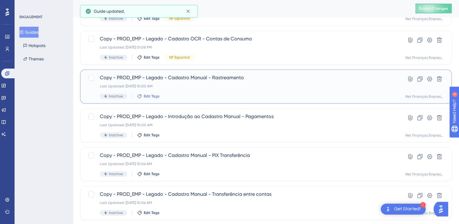
click at [149, 96] on span "Edit Tags" at bounding box center [152, 96] width 16 height 5
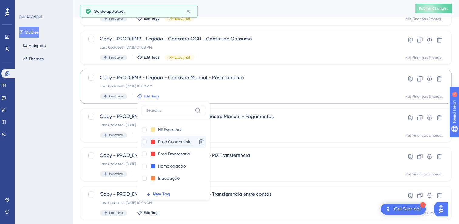
scroll to position [335, 0]
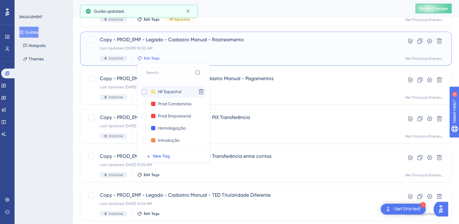
click at [143, 92] on div at bounding box center [144, 91] width 5 height 5
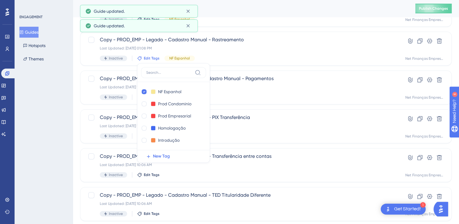
click at [45, 100] on div "ENGAGEMENT Guides Hotspots Themes" at bounding box center [44, 112] width 58 height 224
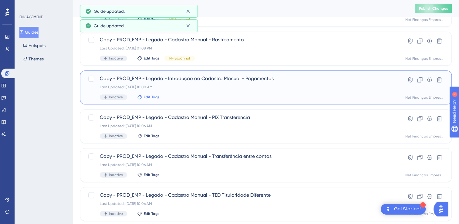
click at [148, 95] on span "Edit Tags" at bounding box center [152, 97] width 16 height 5
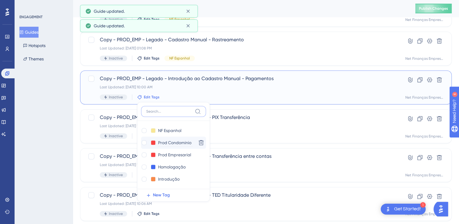
scroll to position [375, 0]
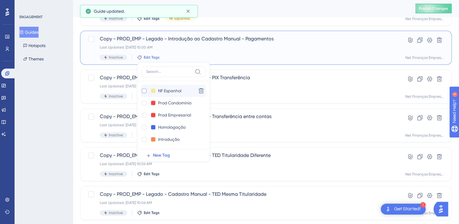
click at [142, 91] on div at bounding box center [144, 90] width 5 height 5
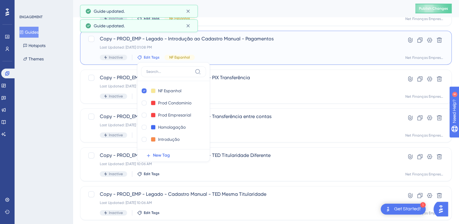
checkbox input "true"
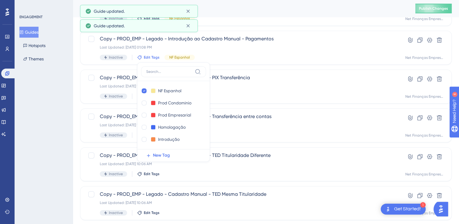
click at [64, 128] on div "ENGAGEMENT Guides Hotspots Themes" at bounding box center [44, 112] width 58 height 224
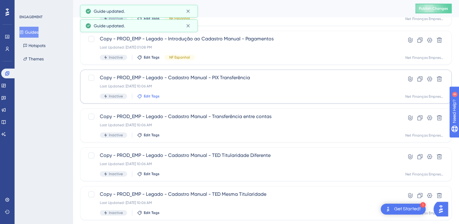
click at [155, 95] on span "Edit Tags" at bounding box center [152, 96] width 16 height 5
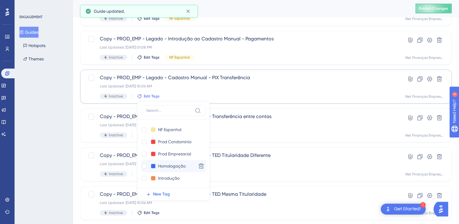
scroll to position [414, 0]
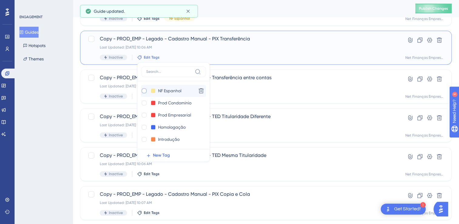
click at [145, 93] on div at bounding box center [144, 91] width 6 height 6
checkbox input "true"
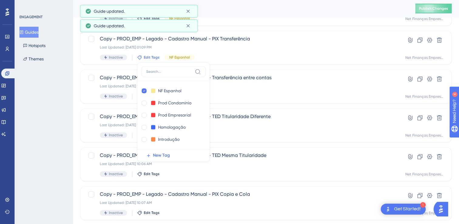
click at [61, 122] on div "ENGAGEMENT Guides Hotspots Themes" at bounding box center [44, 112] width 58 height 224
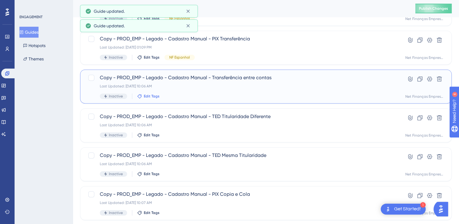
click at [150, 98] on span "Edit Tags" at bounding box center [152, 96] width 16 height 5
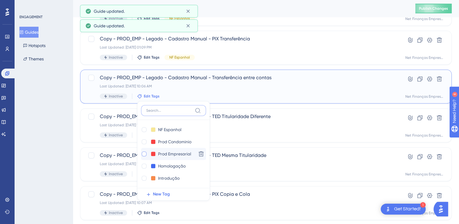
scroll to position [453, 0]
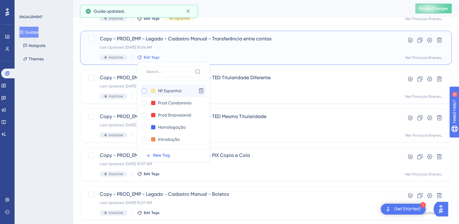
click at [144, 93] on div at bounding box center [144, 90] width 5 height 5
checkbox input "true"
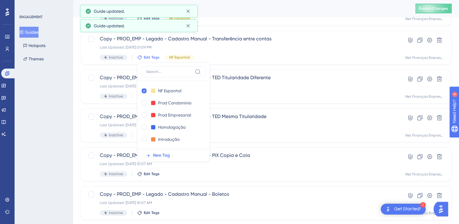
click at [62, 111] on div "ENGAGEMENT Guides Hotspots Themes" at bounding box center [44, 112] width 58 height 224
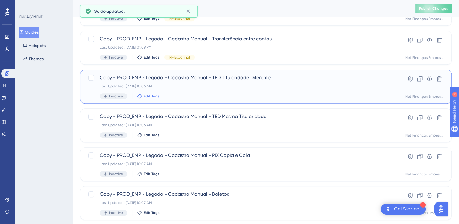
click at [156, 96] on span "Edit Tags" at bounding box center [152, 96] width 16 height 5
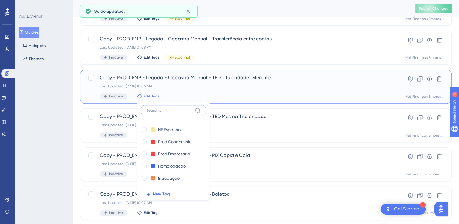
scroll to position [492, 0]
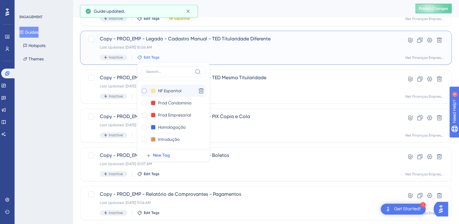
click at [145, 90] on div at bounding box center [144, 90] width 5 height 5
checkbox input "true"
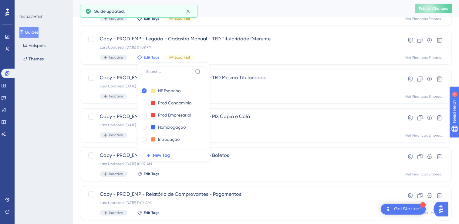
click at [60, 132] on div "ENGAGEMENT Guides Hotspots Themes" at bounding box center [44, 112] width 58 height 224
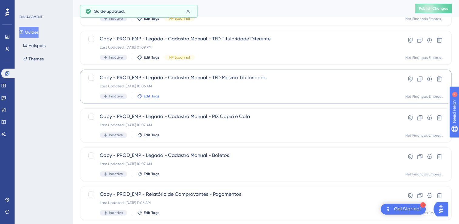
click at [155, 96] on span "Edit Tags" at bounding box center [152, 96] width 16 height 5
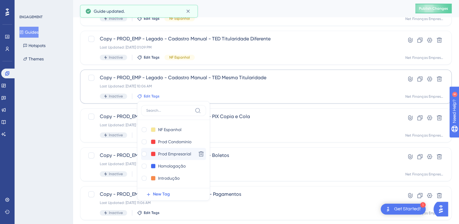
scroll to position [530, 0]
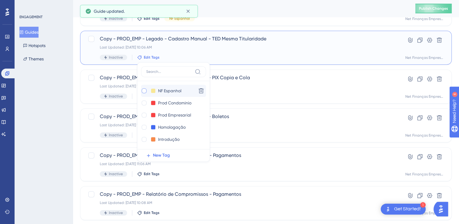
click at [145, 91] on div at bounding box center [144, 90] width 5 height 5
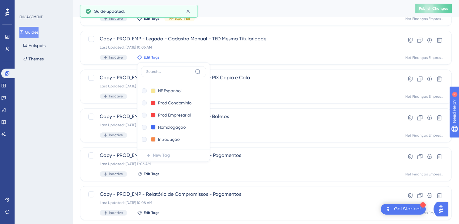
click at [53, 104] on div "ENGAGEMENT Guides Hotspots Themes" at bounding box center [44, 112] width 58 height 224
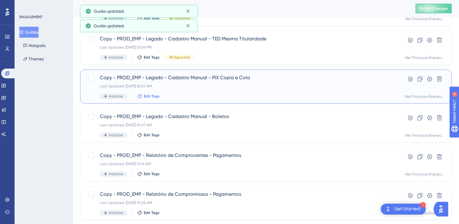
click at [144, 94] on span "Edit Tags" at bounding box center [152, 96] width 16 height 5
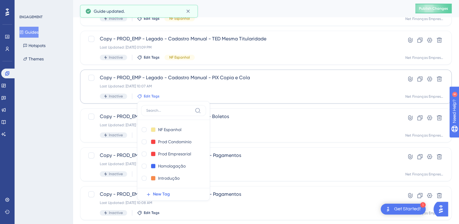
scroll to position [569, 0]
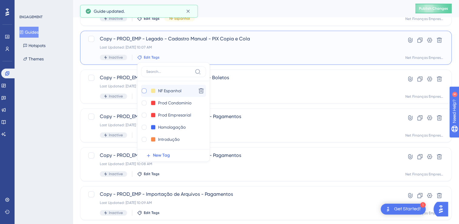
click at [143, 90] on div at bounding box center [144, 90] width 5 height 5
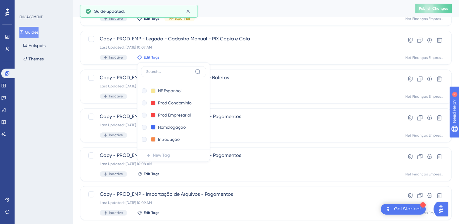
click at [40, 115] on div "ENGAGEMENT Guides Hotspots Themes" at bounding box center [44, 112] width 58 height 224
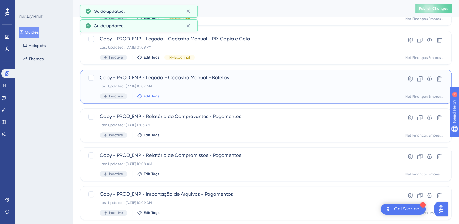
click at [148, 97] on span "Edit Tags" at bounding box center [152, 96] width 16 height 5
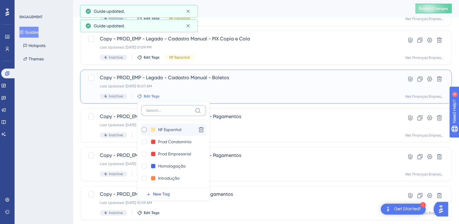
scroll to position [608, 0]
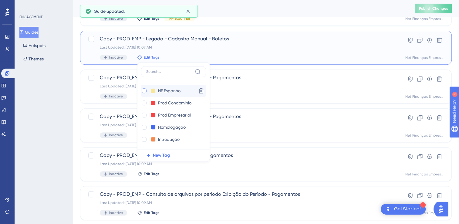
click at [145, 90] on div at bounding box center [144, 90] width 5 height 5
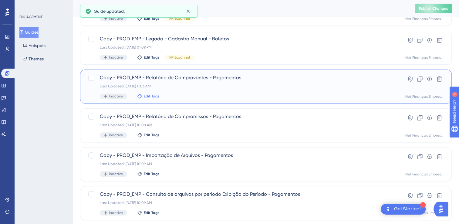
click at [154, 96] on span "Edit Tags" at bounding box center [152, 96] width 16 height 5
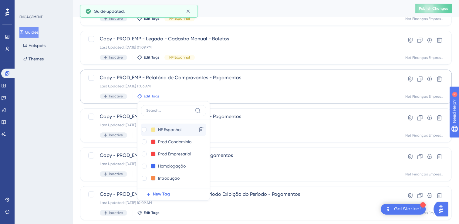
scroll to position [647, 0]
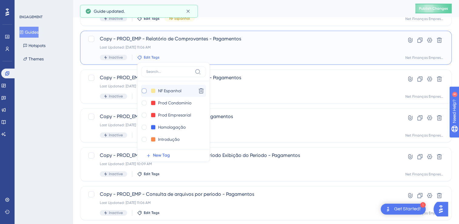
click at [144, 92] on div at bounding box center [144, 90] width 5 height 5
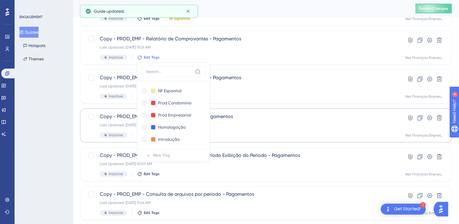
click at [58, 114] on div "ENGAGEMENT Guides Hotspots Themes" at bounding box center [44, 112] width 58 height 224
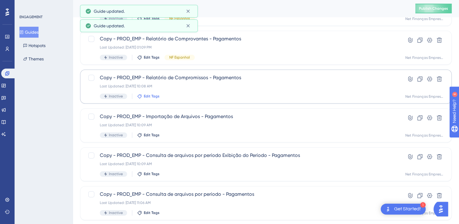
click at [154, 96] on span "Edit Tags" at bounding box center [152, 96] width 16 height 5
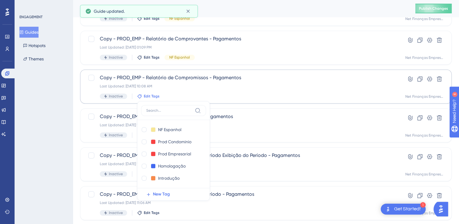
scroll to position [686, 0]
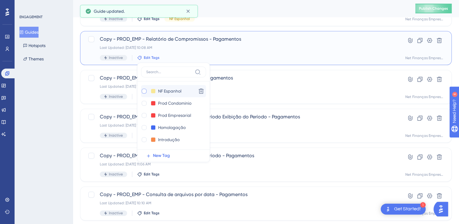
click at [142, 92] on div at bounding box center [144, 91] width 5 height 5
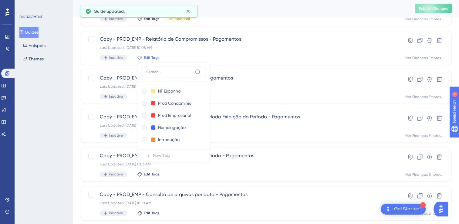
click at [60, 121] on div "ENGAGEMENT Guides Hotspots Themes" at bounding box center [44, 112] width 58 height 224
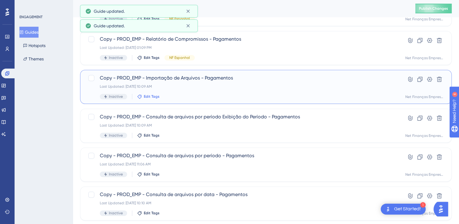
click at [153, 97] on span "Edit Tags" at bounding box center [152, 96] width 16 height 5
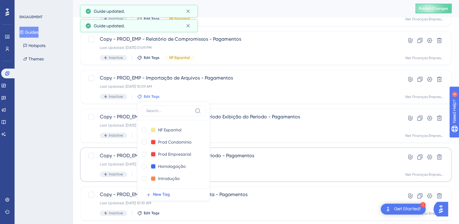
scroll to position [725, 0]
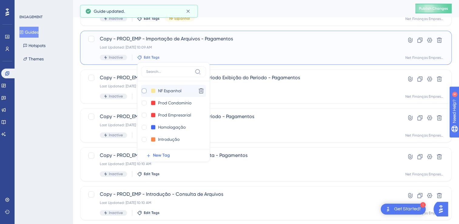
click at [143, 91] on div at bounding box center [144, 90] width 5 height 5
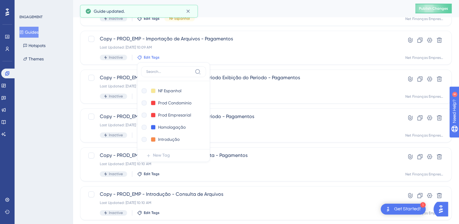
click at [70, 110] on div "ENGAGEMENT Guides Hotspots Themes" at bounding box center [44, 112] width 58 height 224
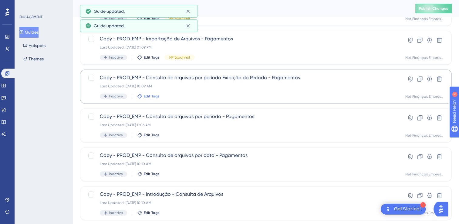
click at [152, 97] on span "Edit Tags" at bounding box center [152, 96] width 16 height 5
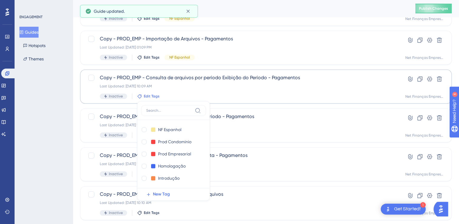
scroll to position [763, 0]
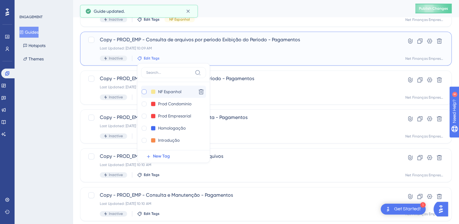
click at [143, 90] on div at bounding box center [144, 91] width 5 height 5
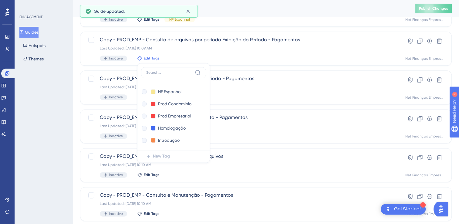
drag, startPoint x: 76, startPoint y: 111, endPoint x: 74, endPoint y: 114, distance: 3.3
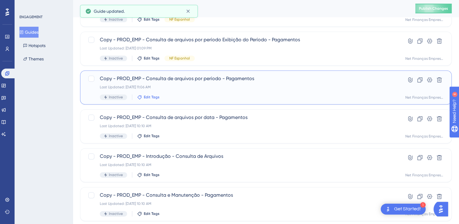
click at [154, 96] on span "Edit Tags" at bounding box center [152, 97] width 16 height 5
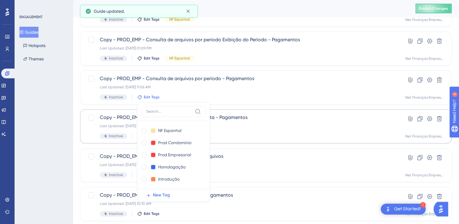
scroll to position [802, 0]
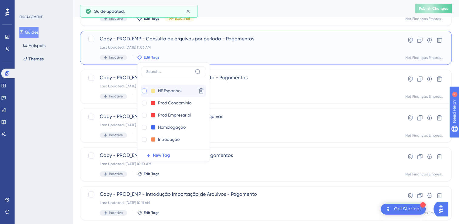
click at [145, 90] on div at bounding box center [144, 90] width 5 height 5
checkbox input "true"
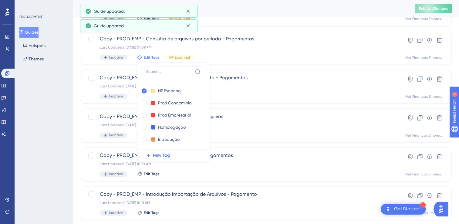
click at [52, 107] on div "ENGAGEMENT Guides Hotspots Themes" at bounding box center [44, 112] width 58 height 224
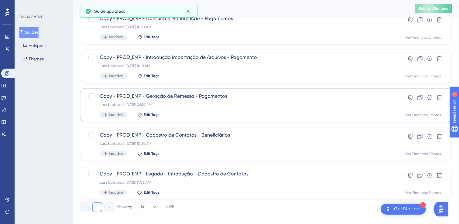
scroll to position [946, 0]
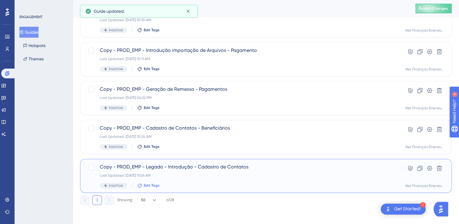
click at [147, 185] on span "Edit Tags" at bounding box center [152, 185] width 16 height 5
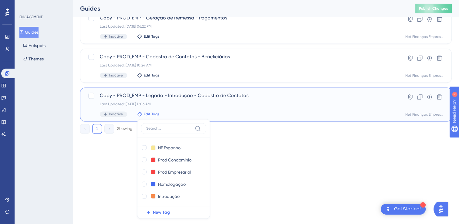
click at [145, 148] on div at bounding box center [144, 147] width 5 height 5
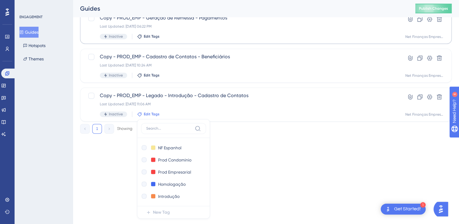
click at [65, 134] on div "ENGAGEMENT Guides Hotspots Themes" at bounding box center [44, 112] width 58 height 224
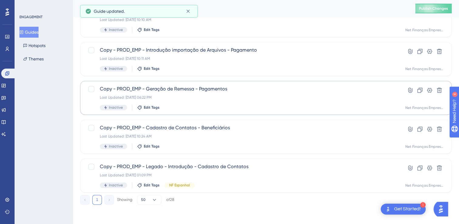
scroll to position [946, 0]
click at [148, 108] on span "Edit Tags" at bounding box center [152, 107] width 16 height 5
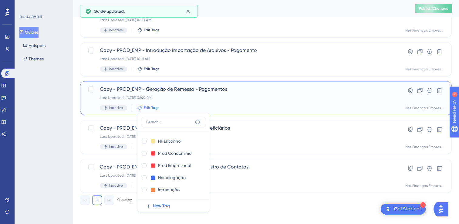
drag, startPoint x: 144, startPoint y: 141, endPoint x: 42, endPoint y: 132, distance: 101.7
click at [143, 141] on div at bounding box center [144, 141] width 5 height 5
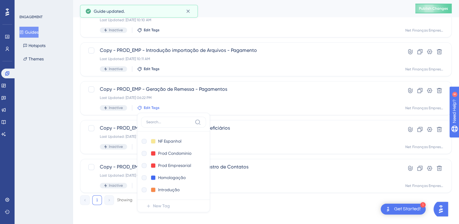
click at [42, 132] on div "ENGAGEMENT Guides Hotspots Themes" at bounding box center [44, 112] width 58 height 224
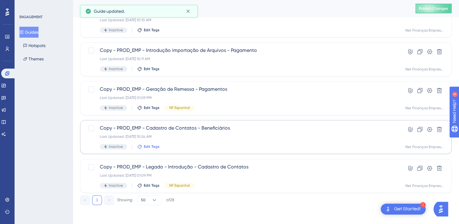
click at [146, 145] on span "Edit Tags" at bounding box center [152, 146] width 16 height 5
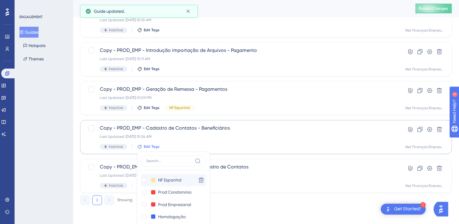
scroll to position [979, 0]
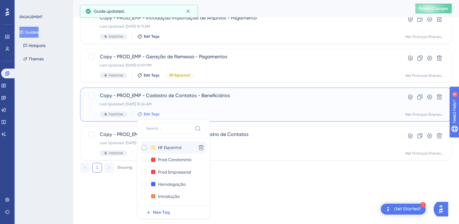
click at [146, 146] on div at bounding box center [144, 147] width 5 height 5
checkbox input "true"
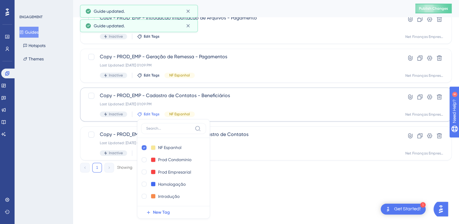
drag, startPoint x: 49, startPoint y: 143, endPoint x: 128, endPoint y: 138, distance: 79.1
click at [50, 143] on div "ENGAGEMENT Guides Hotspots Themes" at bounding box center [44, 112] width 58 height 224
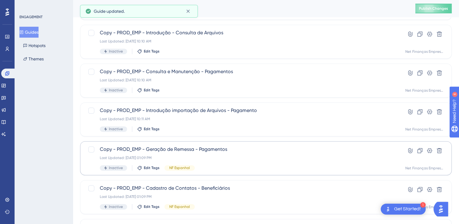
scroll to position [886, 0]
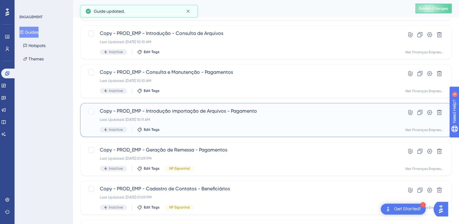
click at [154, 132] on div "Copy - PROD_EMP - Introdução importação de Arquivos - Pagamento Last Updated: […" at bounding box center [266, 120] width 372 height 34
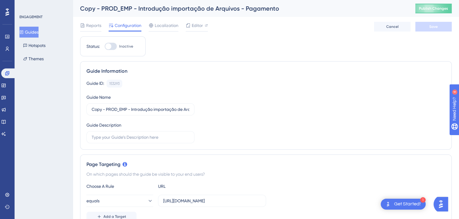
click at [30, 34] on button "Guides" at bounding box center [28, 32] width 19 height 11
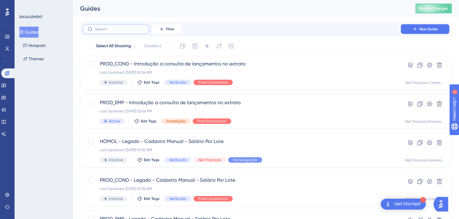
click at [112, 29] on input "text" at bounding box center [119, 29] width 49 height 4
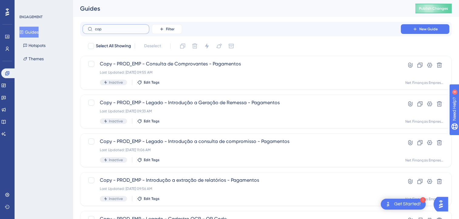
type input "copu"
checkbox input "true"
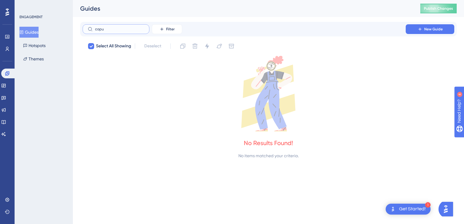
type input "cop"
checkbox input "false"
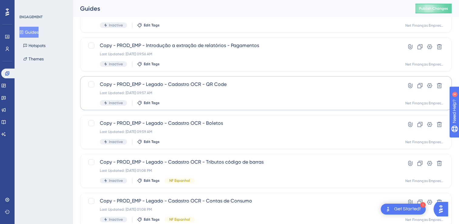
scroll to position [95, 0]
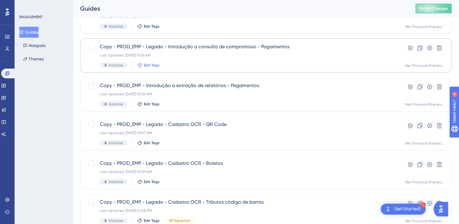
type input "copy"
click at [151, 66] on span "Edit Tags" at bounding box center [152, 65] width 16 height 5
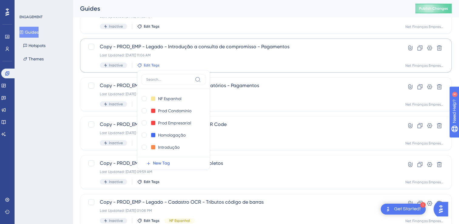
scroll to position [103, 0]
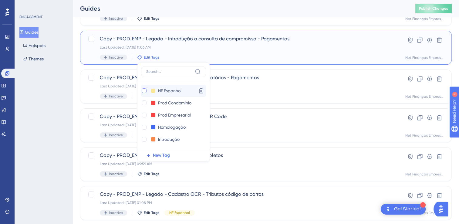
click at [143, 90] on div at bounding box center [144, 90] width 5 height 5
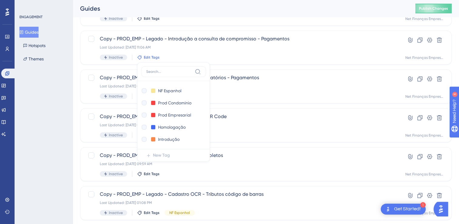
click at [68, 98] on div "ENGAGEMENT Guides Hotspots Themes" at bounding box center [44, 112] width 58 height 224
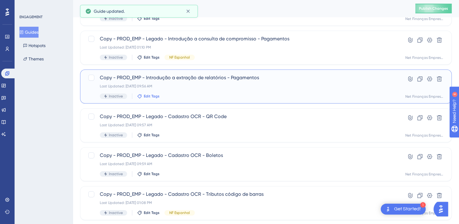
click at [151, 95] on span "Edit Tags" at bounding box center [152, 96] width 16 height 5
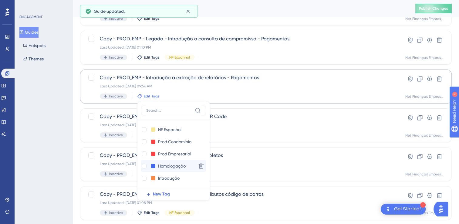
scroll to position [141, 0]
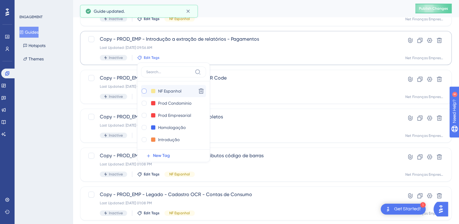
click at [143, 91] on div at bounding box center [144, 91] width 5 height 5
click at [48, 119] on div "ENGAGEMENT Guides Hotspots Themes" at bounding box center [44, 112] width 58 height 224
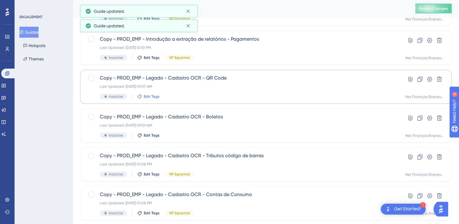
click at [148, 96] on span "Edit Tags" at bounding box center [152, 96] width 16 height 5
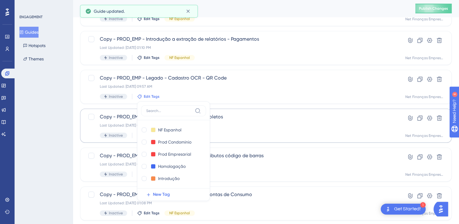
scroll to position [180, 0]
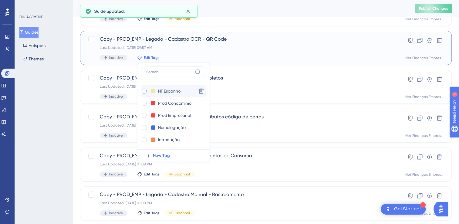
click at [143, 91] on div at bounding box center [144, 91] width 5 height 5
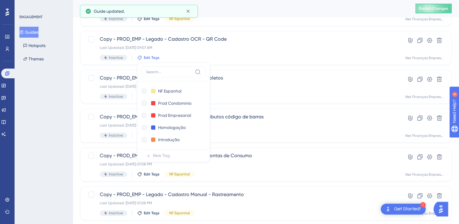
click at [48, 118] on div "ENGAGEMENT Guides Hotspots Themes" at bounding box center [44, 112] width 58 height 224
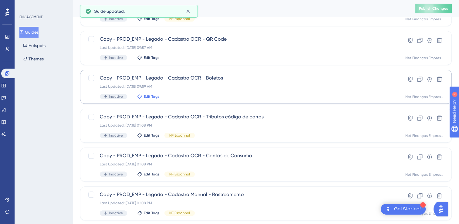
click at [145, 97] on span "Edit Tags" at bounding box center [152, 96] width 16 height 5
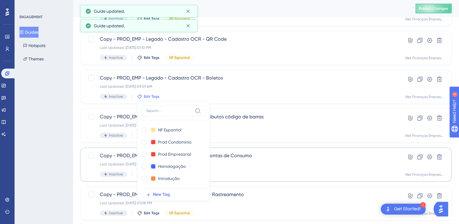
scroll to position [219, 0]
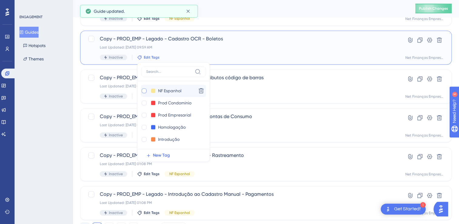
click at [144, 90] on div at bounding box center [144, 90] width 5 height 5
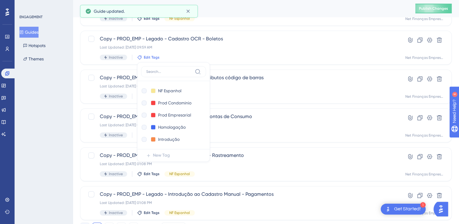
click at [50, 99] on div "ENGAGEMENT Guides Hotspots Themes" at bounding box center [44, 112] width 58 height 224
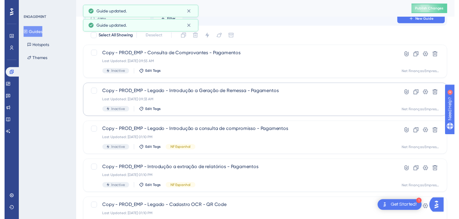
scroll to position [7, 0]
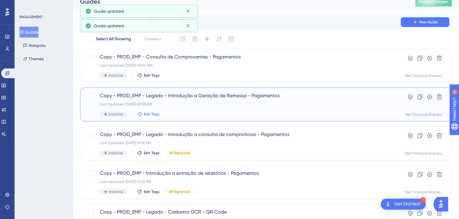
click at [146, 114] on span "Edit Tags" at bounding box center [152, 114] width 16 height 5
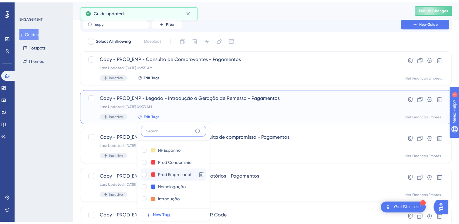
scroll to position [66, 0]
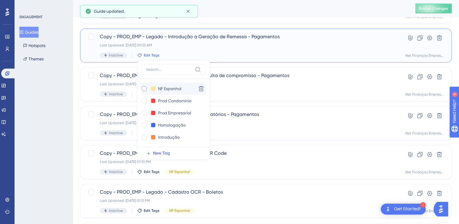
drag, startPoint x: 143, startPoint y: 88, endPoint x: 45, endPoint y: 112, distance: 100.8
click at [143, 88] on div at bounding box center [144, 88] width 5 height 5
drag, startPoint x: 45, startPoint y: 112, endPoint x: 92, endPoint y: 96, distance: 49.7
click at [46, 111] on div "ENGAGEMENT Guides Hotspots Themes" at bounding box center [44, 112] width 58 height 224
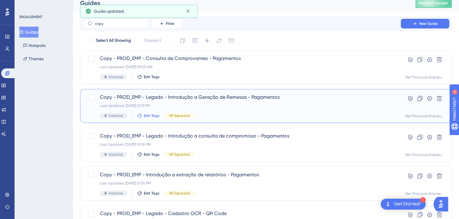
click at [148, 116] on span "Edit Tags" at bounding box center [152, 116] width 16 height 5
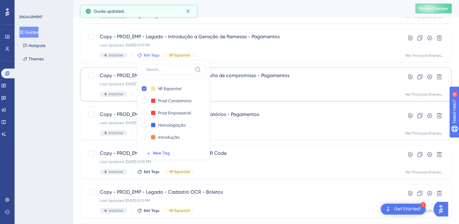
drag, startPoint x: 39, startPoint y: 108, endPoint x: 125, endPoint y: 83, distance: 89.6
click at [40, 108] on div "ENGAGEMENT Guides Hotspots Themes" at bounding box center [44, 112] width 58 height 224
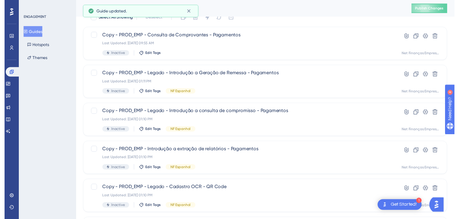
scroll to position [0, 0]
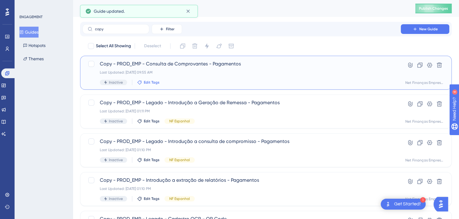
click at [146, 83] on span "Edit Tags" at bounding box center [152, 82] width 16 height 5
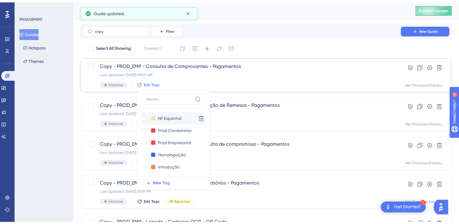
scroll to position [27, 0]
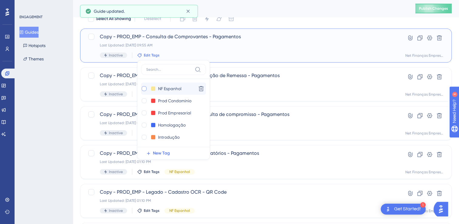
click at [144, 89] on div at bounding box center [144, 88] width 5 height 5
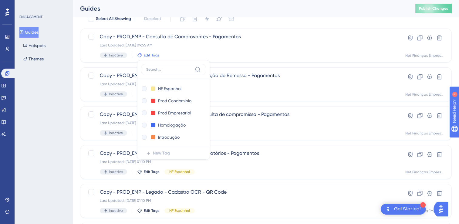
click at [63, 117] on div "ENGAGEMENT Guides Hotspots Themes" at bounding box center [44, 112] width 58 height 224
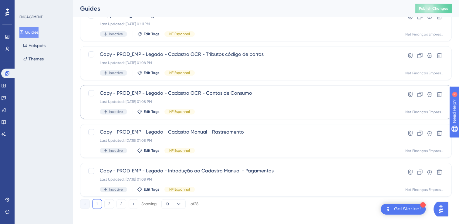
scroll to position [247, 0]
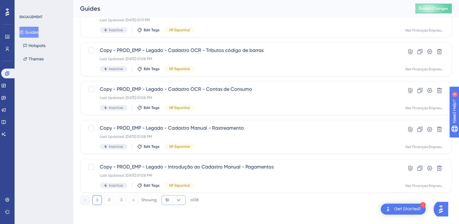
click at [178, 201] on icon at bounding box center [179, 200] width 6 height 6
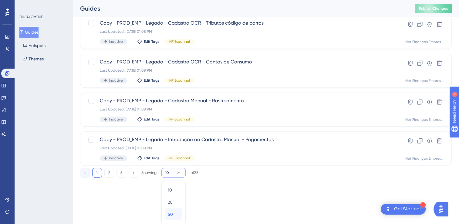
click at [171, 214] on span "50" at bounding box center [170, 214] width 5 height 7
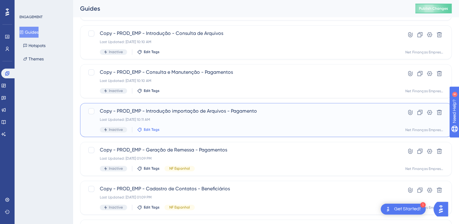
scroll to position [855, 0]
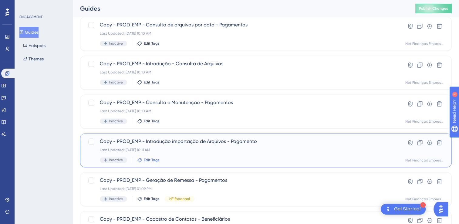
click at [151, 158] on span "Edit Tags" at bounding box center [152, 160] width 16 height 5
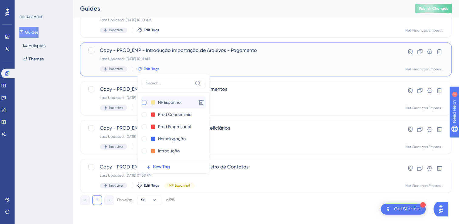
click at [144, 101] on div at bounding box center [144, 102] width 5 height 5
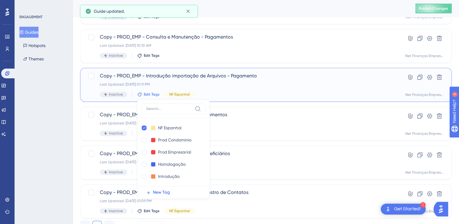
checkbox input "true"
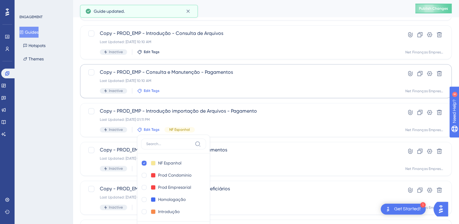
click at [152, 91] on span "Edit Tags" at bounding box center [152, 90] width 16 height 5
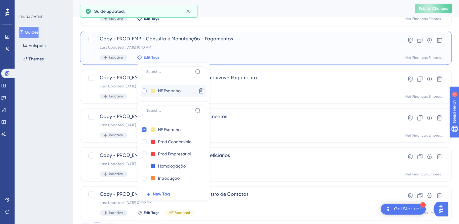
click at [143, 91] on div at bounding box center [144, 90] width 5 height 5
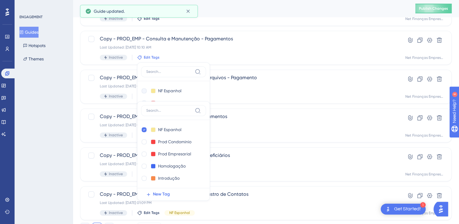
checkbox input "true"
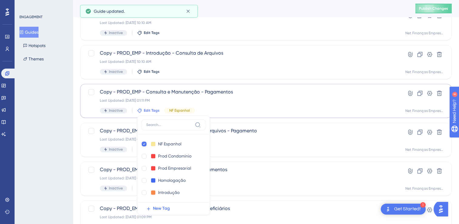
scroll to position [858, 0]
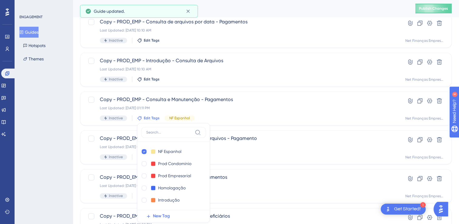
click at [70, 104] on div "ENGAGEMENT Guides Hotspots Themes" at bounding box center [44, 112] width 58 height 224
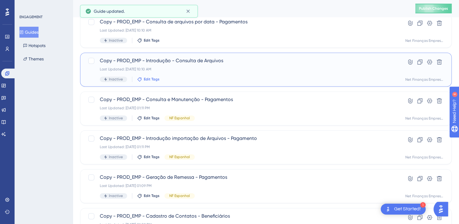
click at [140, 79] on icon at bounding box center [139, 79] width 5 height 5
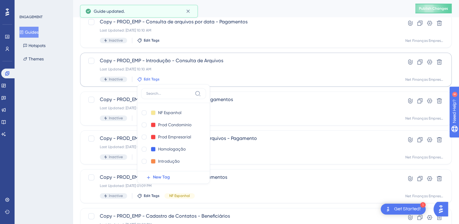
scroll to position [880, 0]
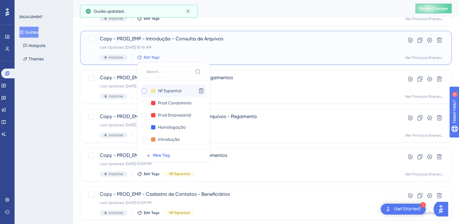
click at [143, 91] on div at bounding box center [144, 90] width 5 height 5
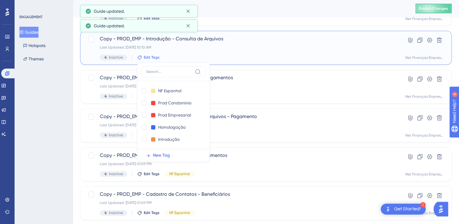
checkbox input "true"
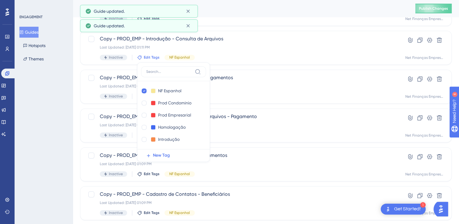
click at [63, 97] on div "ENGAGEMENT Guides Hotspots Themes" at bounding box center [44, 112] width 58 height 224
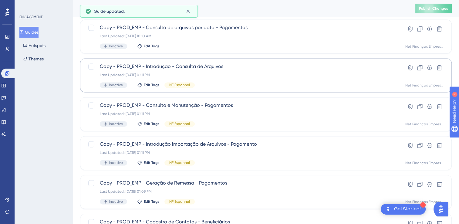
scroll to position [819, 0]
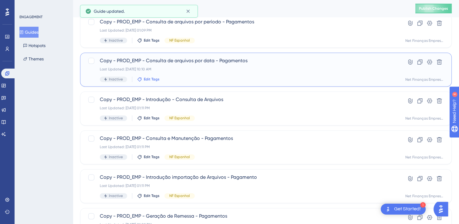
click at [153, 80] on span "Edit Tags" at bounding box center [152, 79] width 16 height 5
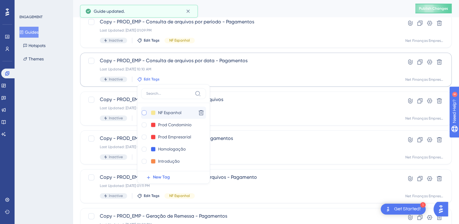
scroll to position [841, 0]
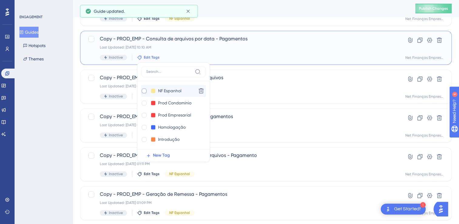
click at [143, 89] on div at bounding box center [144, 90] width 5 height 5
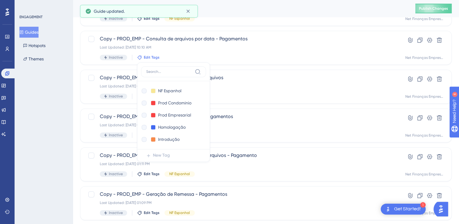
click at [55, 112] on div "ENGAGEMENT Guides Hotspots Themes" at bounding box center [44, 112] width 58 height 224
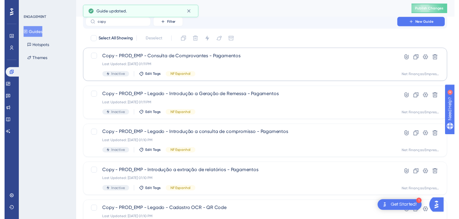
scroll to position [0, 0]
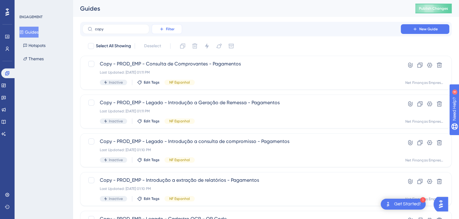
click at [169, 32] on button "Filter" at bounding box center [167, 29] width 30 height 10
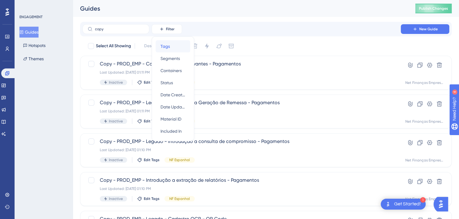
click at [165, 46] on span "Tags" at bounding box center [165, 46] width 9 height 7
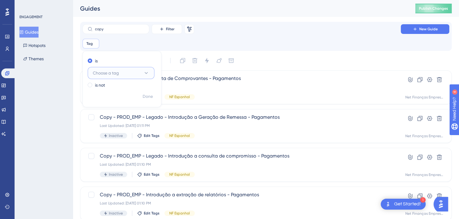
click at [127, 71] on button "Choose a tag" at bounding box center [121, 73] width 67 height 12
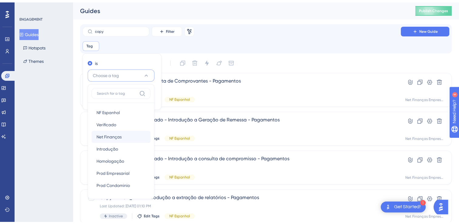
scroll to position [29, 0]
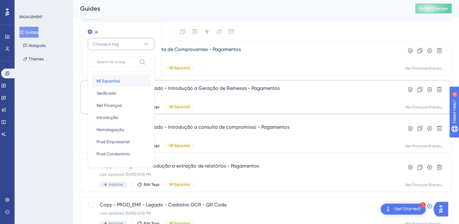
click at [114, 81] on span "NF Espanhol" at bounding box center [108, 80] width 23 height 7
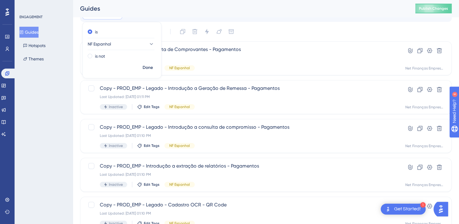
click at [57, 94] on div "ENGAGEMENT Guides Hotspots Themes" at bounding box center [44, 112] width 58 height 224
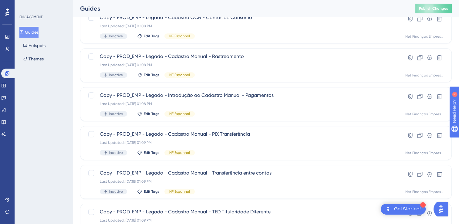
scroll to position [323, 0]
